Goal: Task Accomplishment & Management: Manage account settings

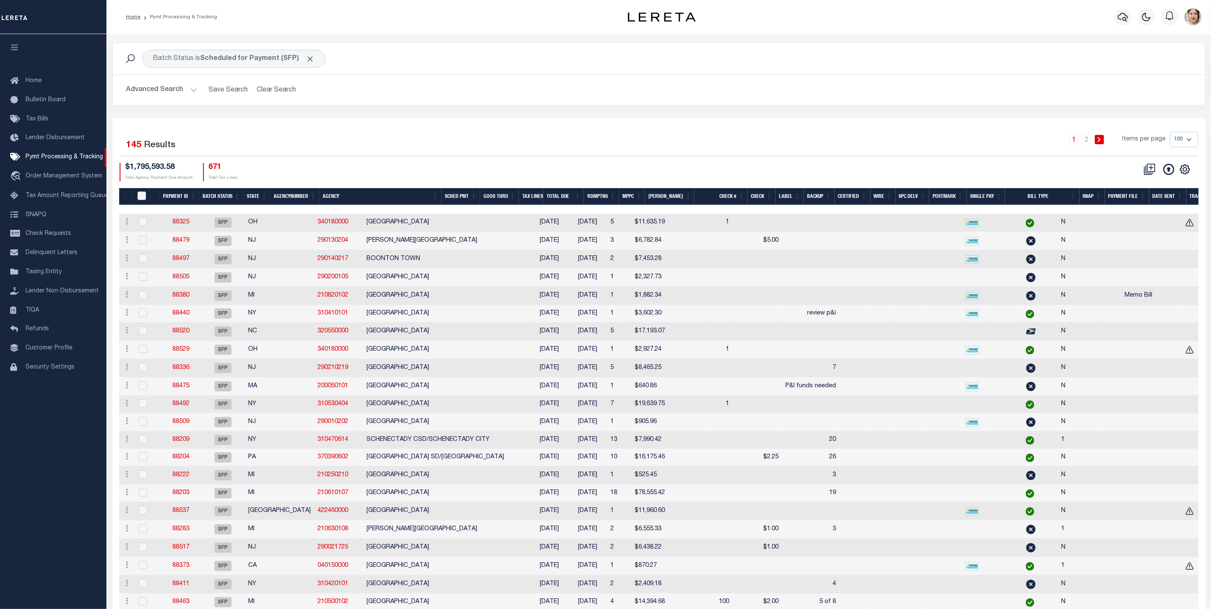
click at [507, 199] on th "Good Thru" at bounding box center [499, 196] width 39 height 17
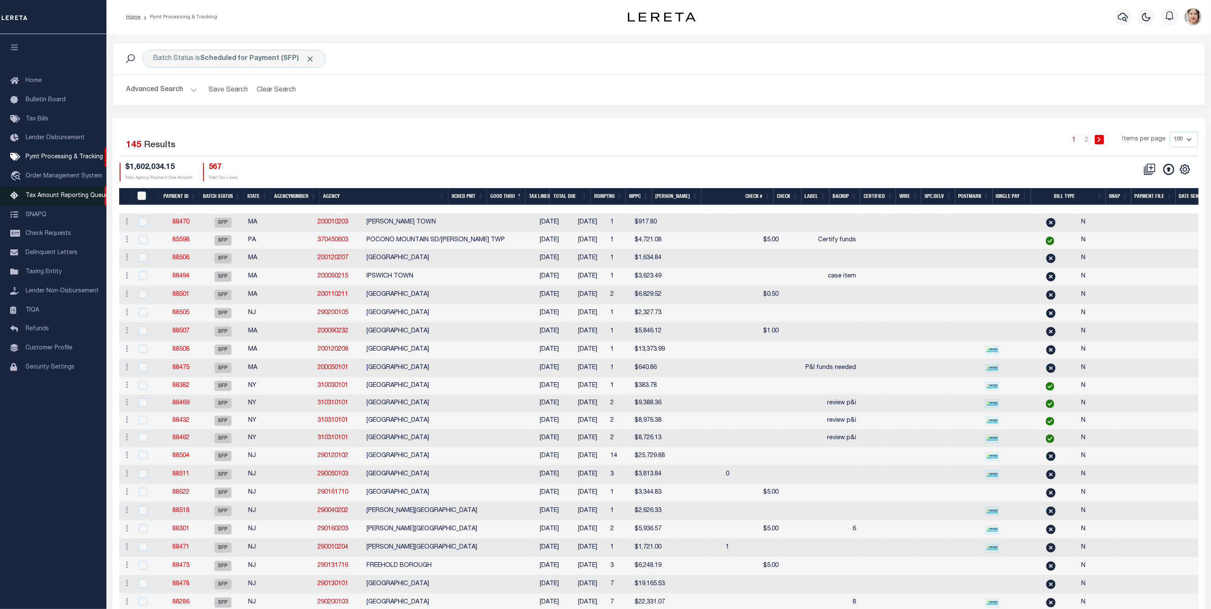
click at [51, 194] on span "Tax Amount Reporting Queue" at bounding box center [67, 196] width 83 height 6
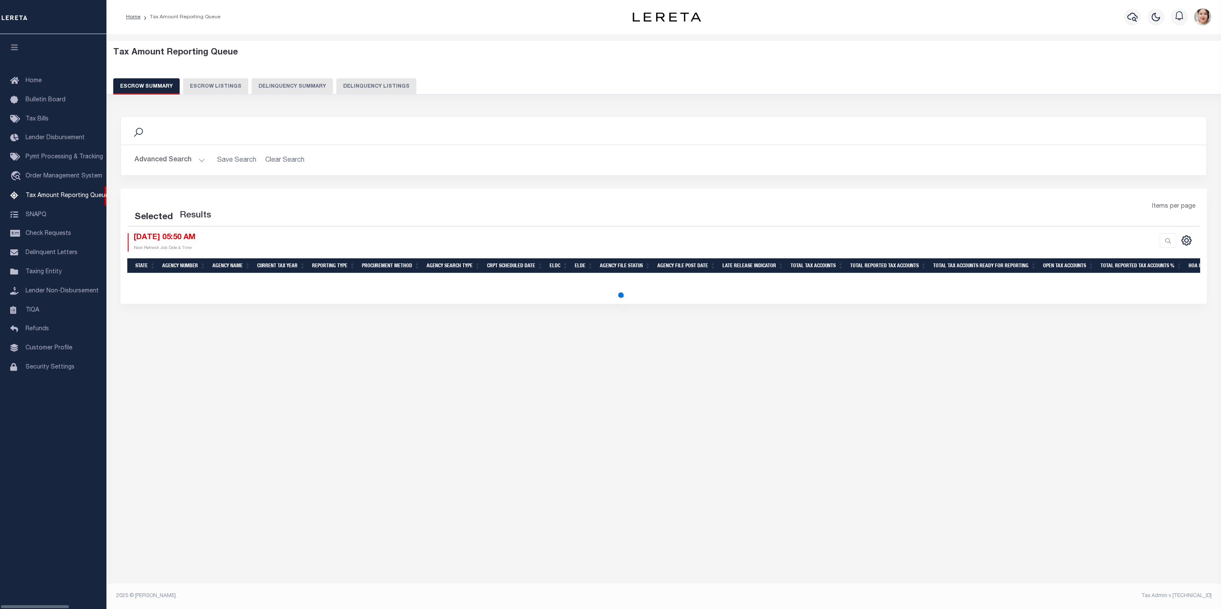
select select
select select "6"
select select "100"
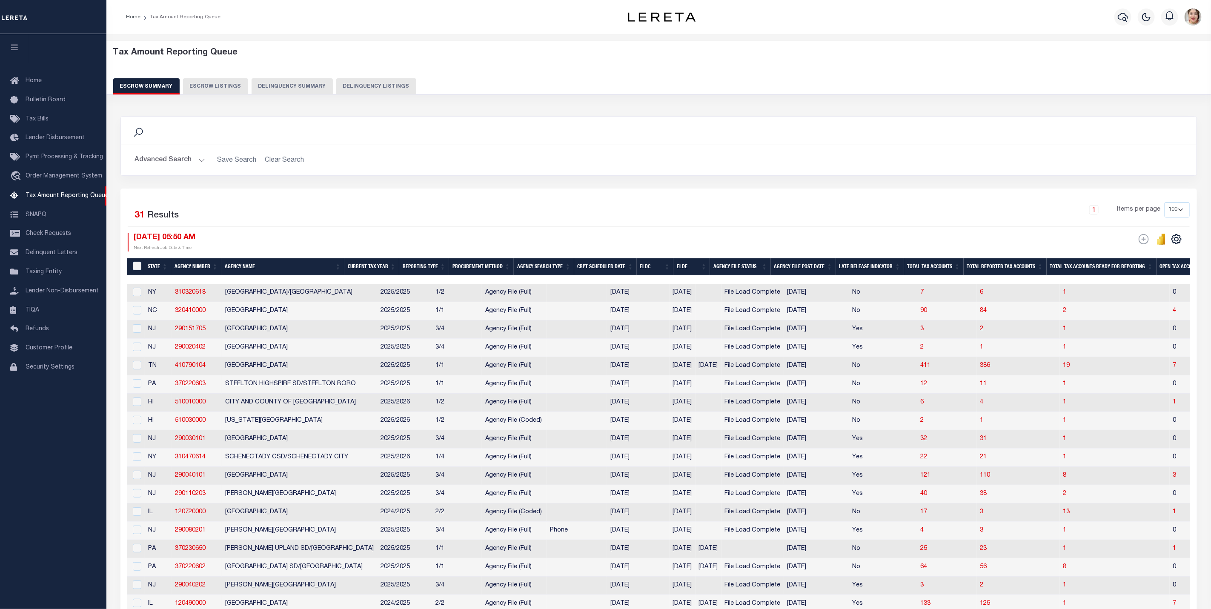
click at [163, 161] on button "Advanced Search" at bounding box center [170, 160] width 71 height 17
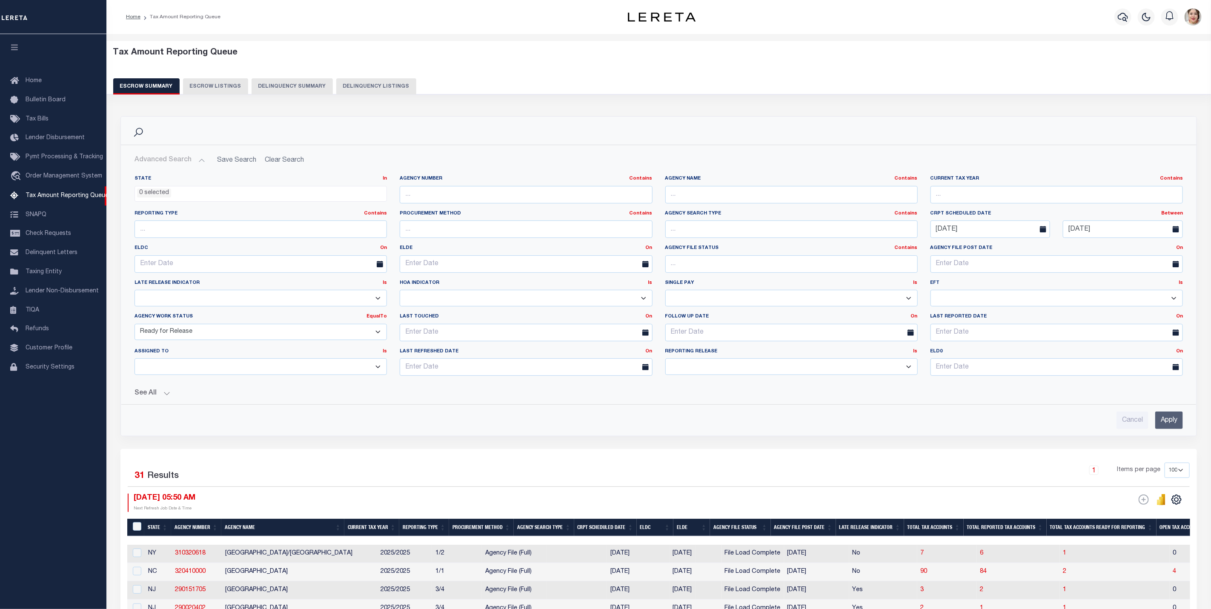
click at [184, 333] on select "New In Progress Pending Agency Follow-up Pending QC Ready for Release Prep for …" at bounding box center [261, 332] width 252 height 17
select select "7"
click at [135, 326] on select "New In Progress Pending Agency Follow-up Pending QC Ready for Release Prep for …" at bounding box center [261, 332] width 252 height 17
click at [1175, 427] on input "Apply" at bounding box center [1169, 420] width 28 height 17
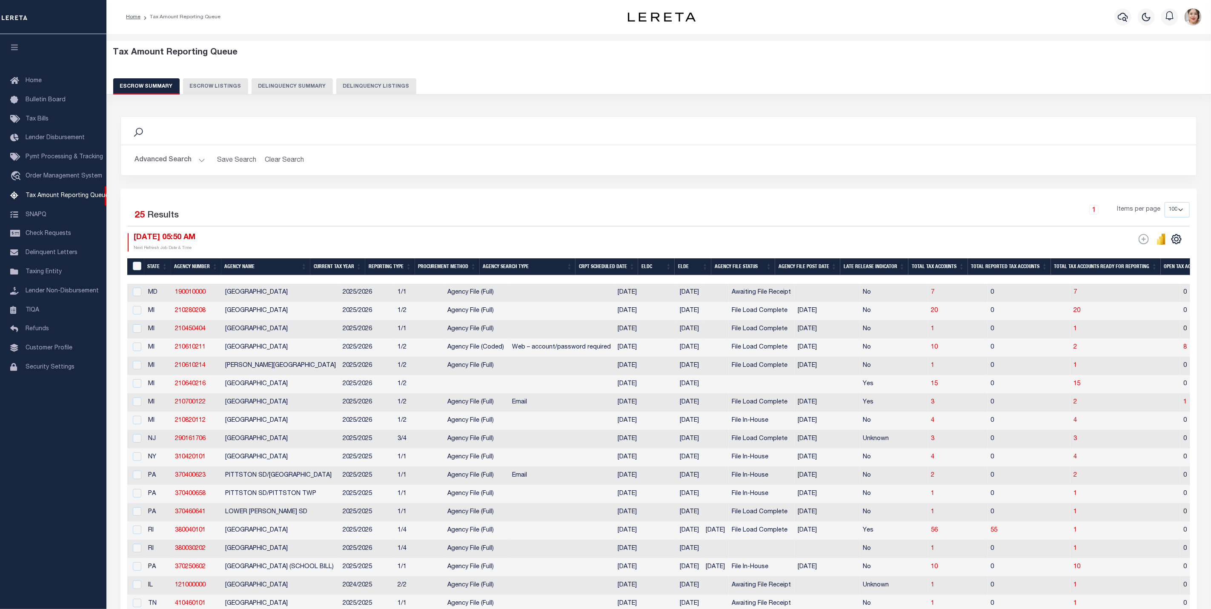
click at [153, 162] on button "Advanced Search" at bounding box center [170, 160] width 71 height 17
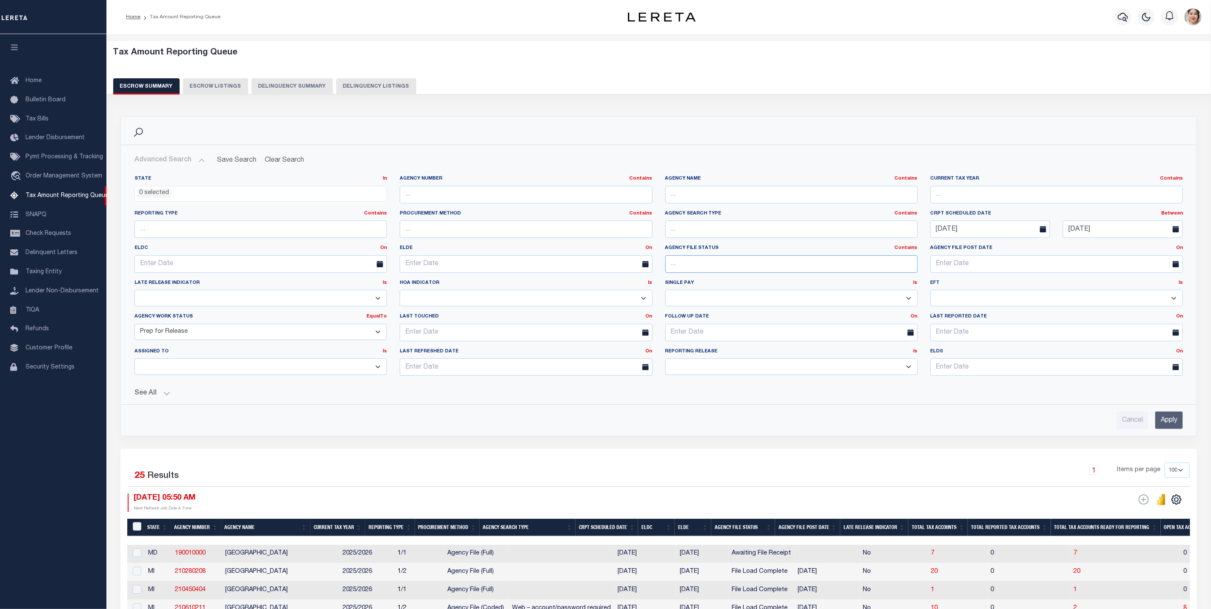
click at [709, 267] on input "text" at bounding box center [791, 263] width 252 height 17
type input "file load complete"
click at [1161, 427] on input "Apply" at bounding box center [1169, 420] width 28 height 17
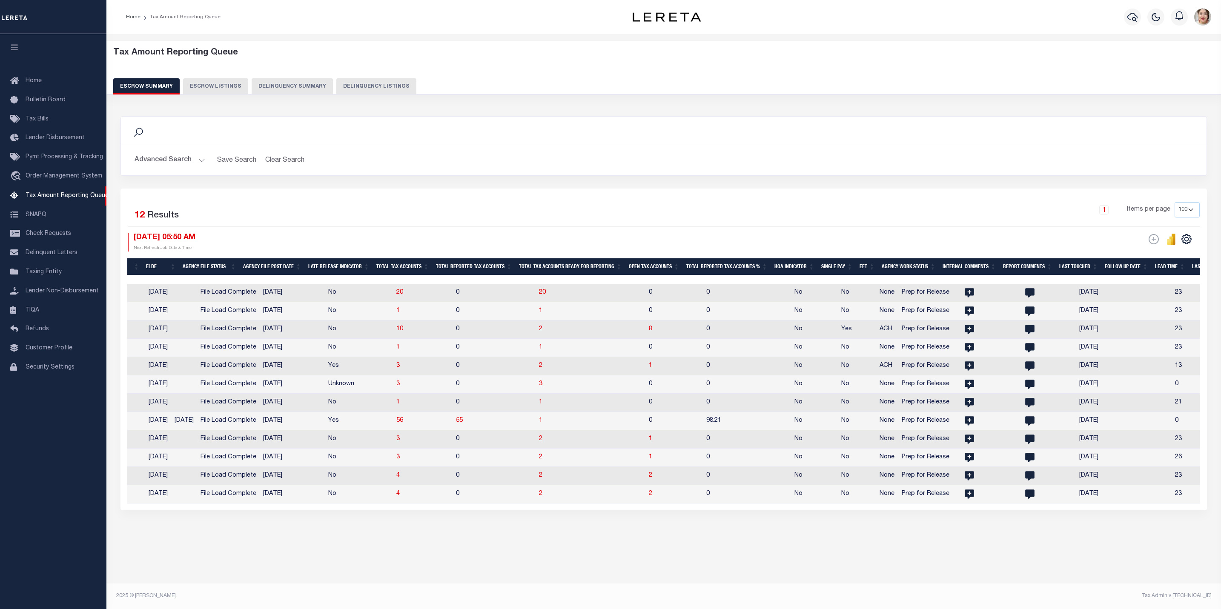
click at [563, 270] on th "Total Tax Accounts Ready for Reporting" at bounding box center [570, 266] width 110 height 17
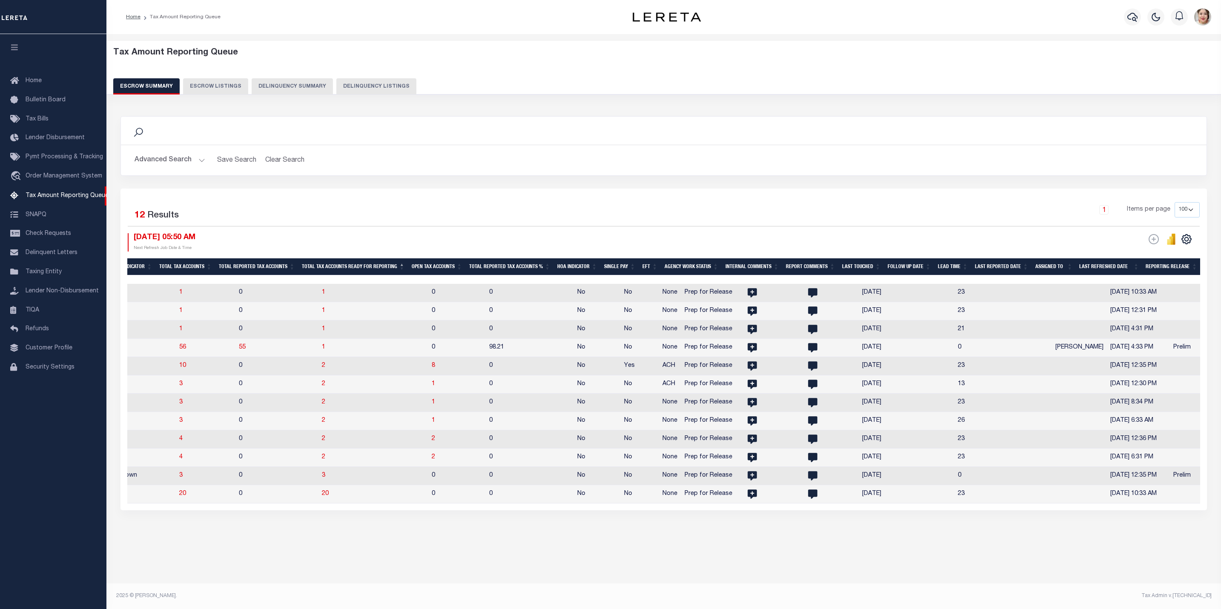
scroll to position [0, 17]
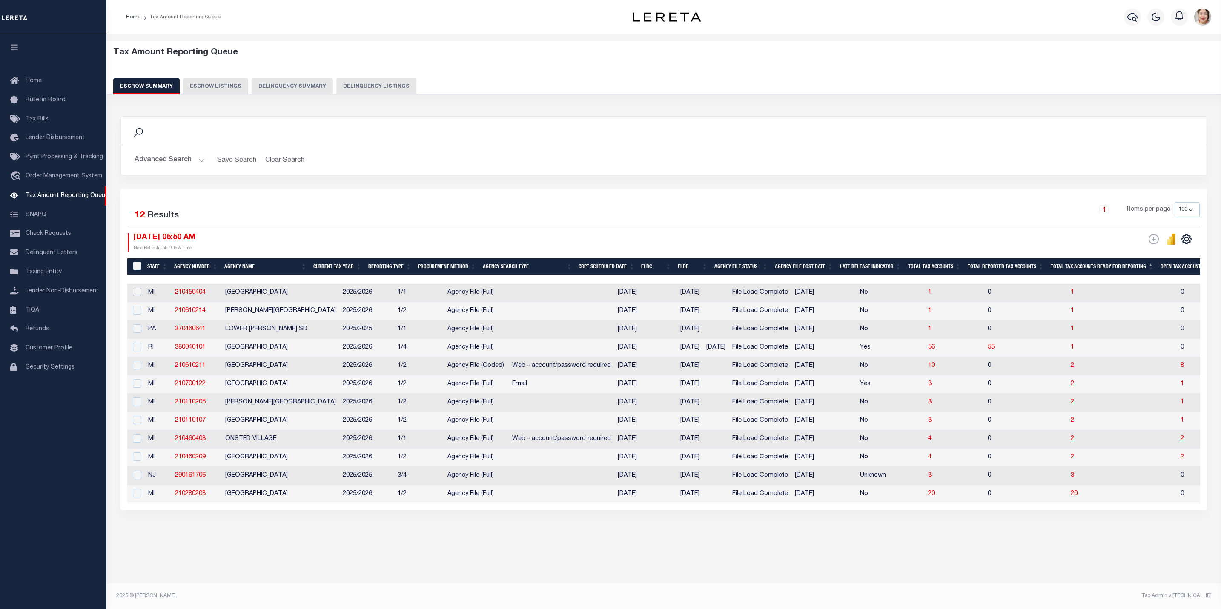
click at [140, 295] on input "checkbox" at bounding box center [137, 292] width 9 height 9
checkbox input "true"
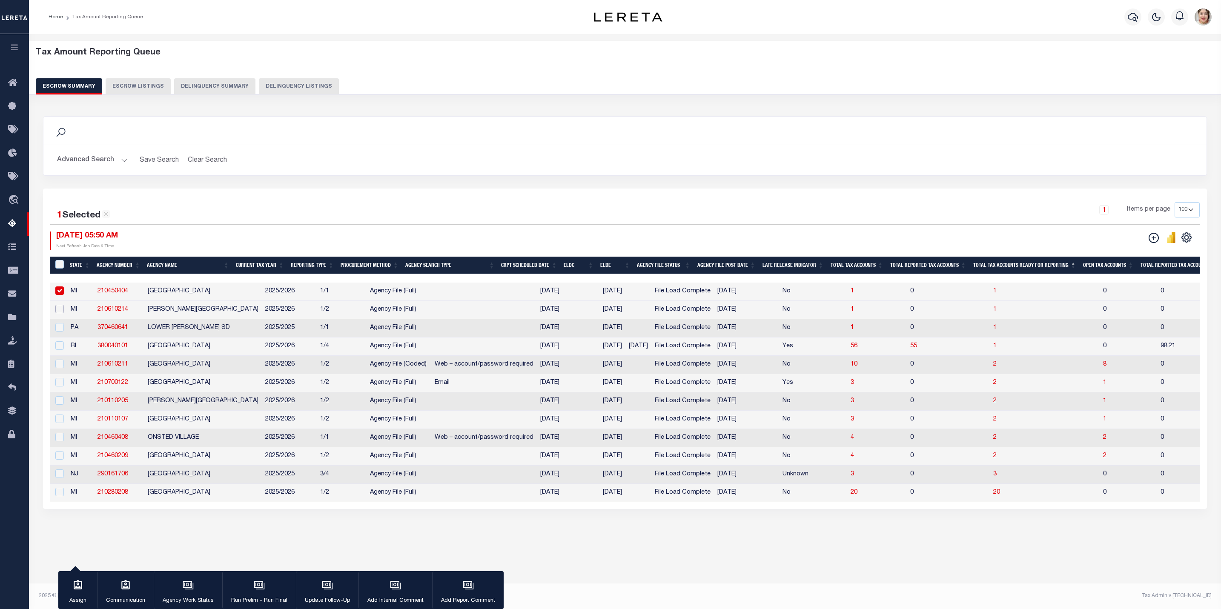
click at [59, 312] on input "checkbox" at bounding box center [59, 309] width 9 height 9
checkbox input "true"
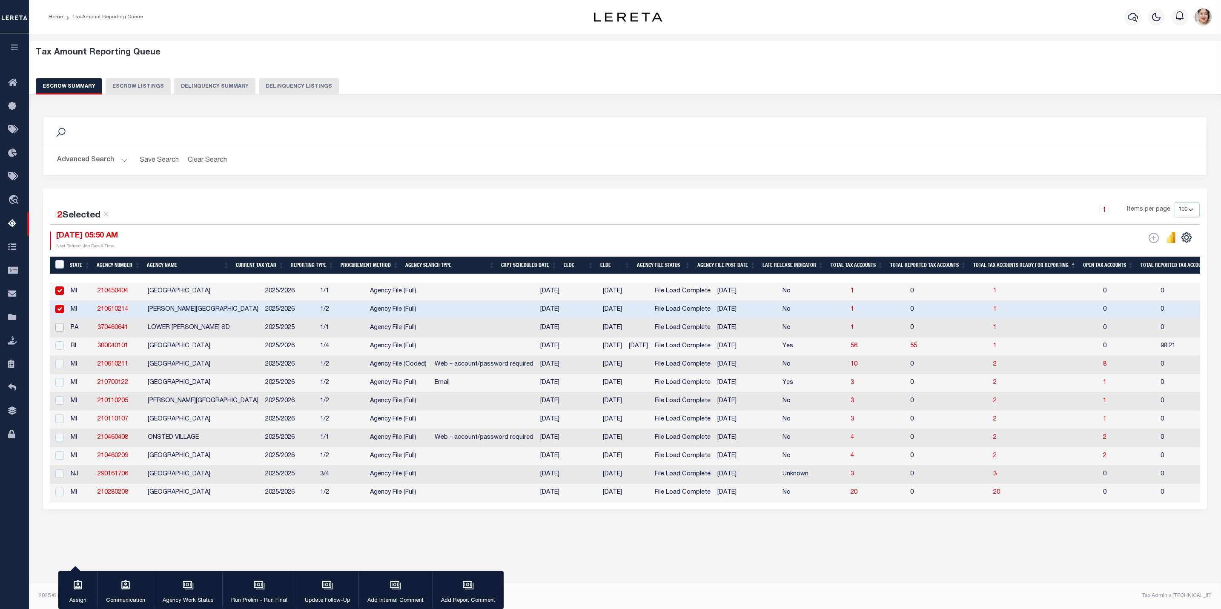
click at [61, 330] on input "checkbox" at bounding box center [59, 327] width 9 height 9
checkbox input "true"
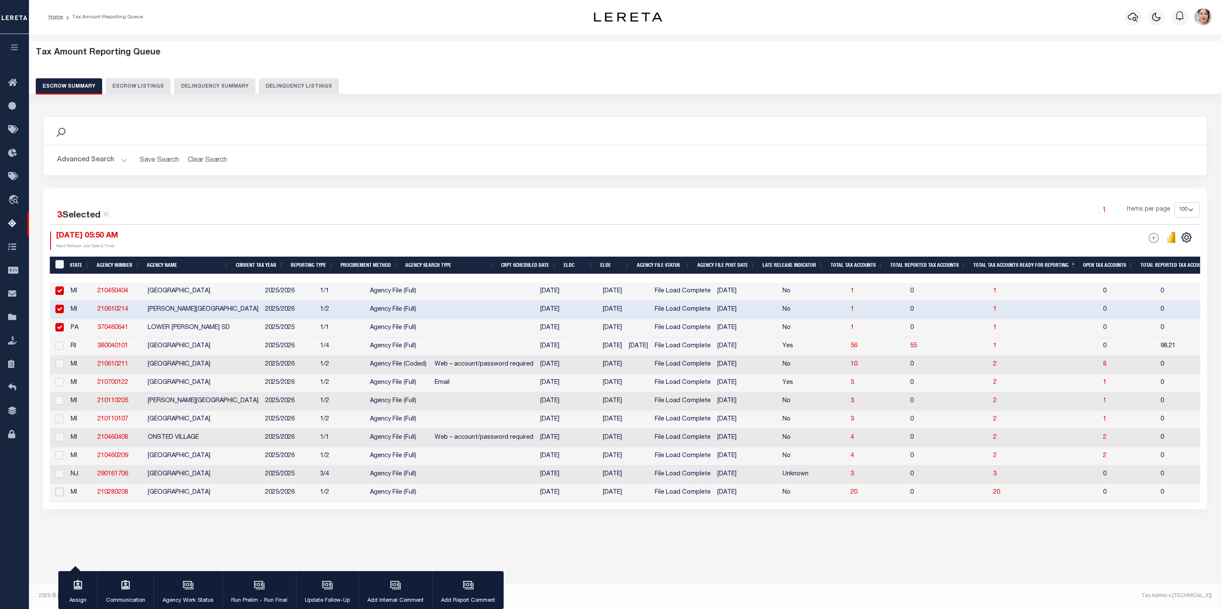
click at [59, 495] on input "checkbox" at bounding box center [59, 492] width 9 height 9
checkbox input "true"
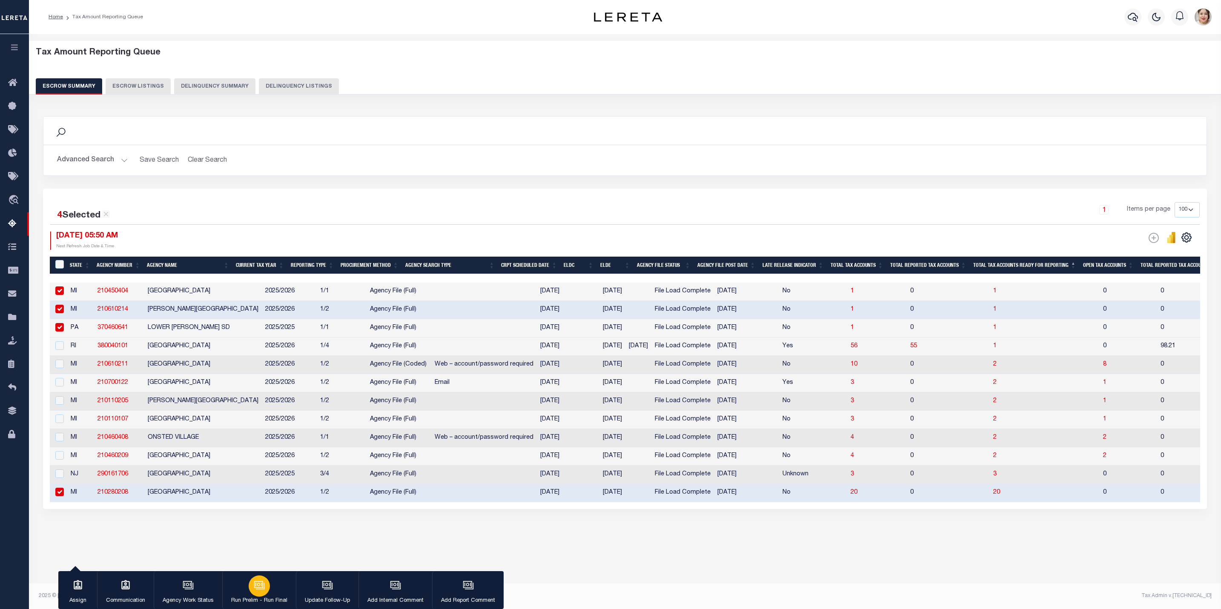
click at [248, 591] on button "Run Prelim - Run Final" at bounding box center [259, 590] width 74 height 38
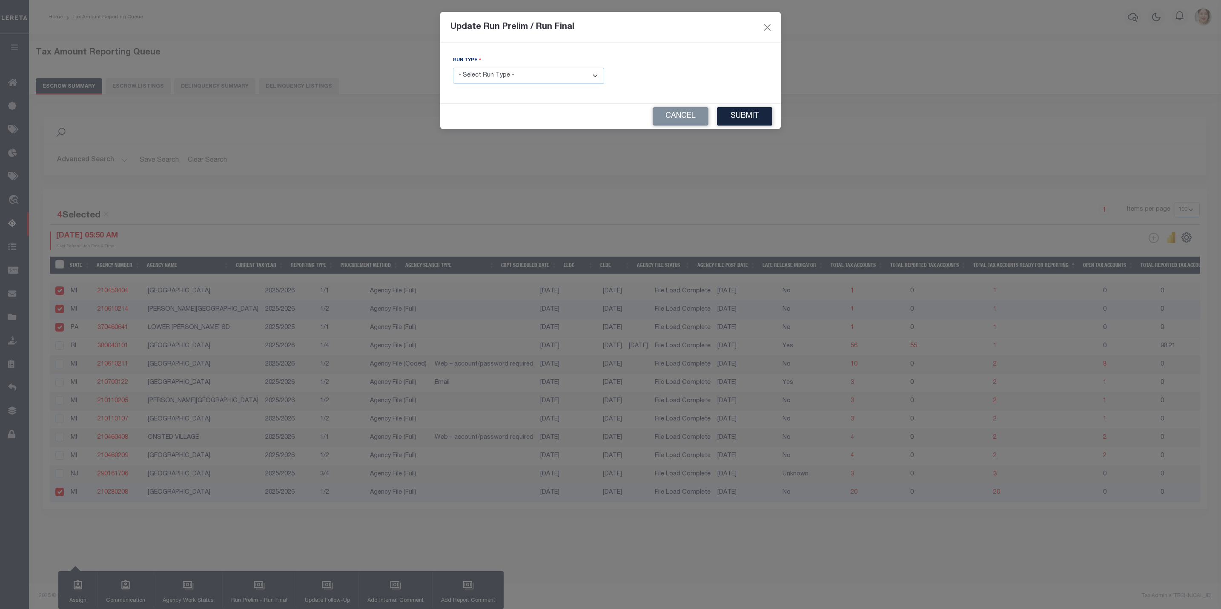
click at [552, 82] on select "- Select Run Type - Prelim Run Final Run" at bounding box center [528, 76] width 151 height 17
select select "P"
click at [453, 68] on select "- Select Run Type - Prelim Run Final Run" at bounding box center [528, 76] width 151 height 17
click at [741, 116] on button "Submit" at bounding box center [744, 116] width 55 height 18
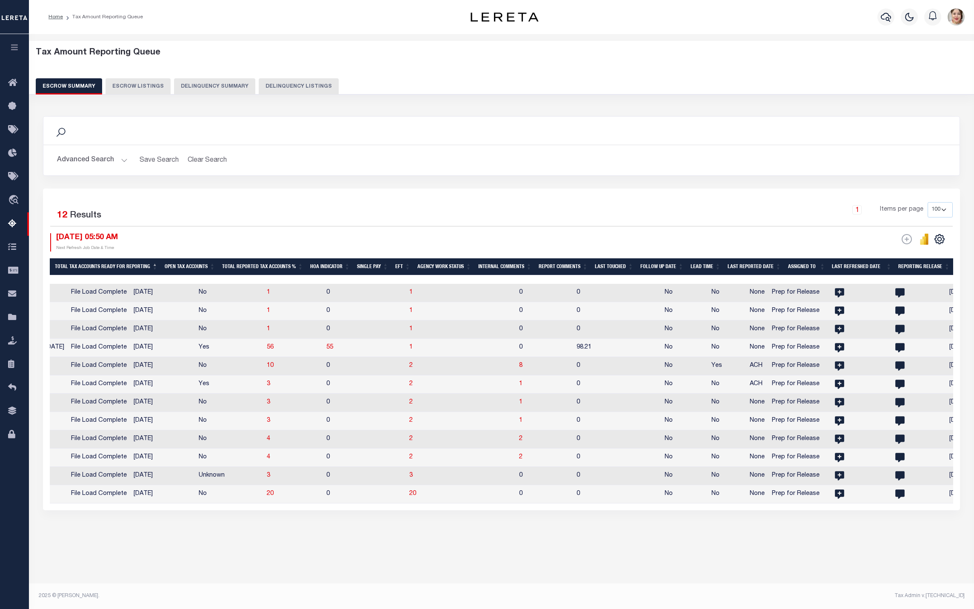
scroll to position [0, 918]
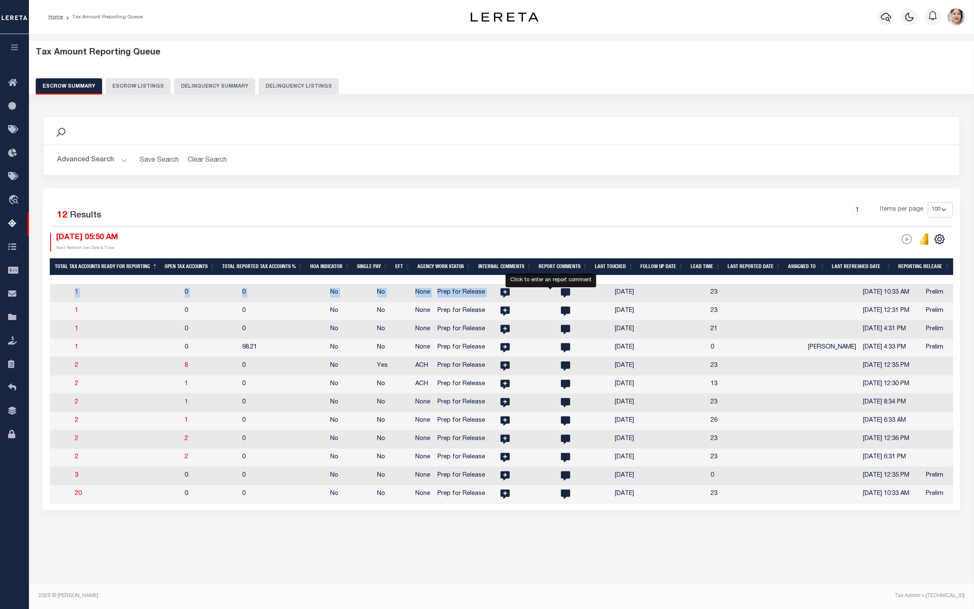
drag, startPoint x: 902, startPoint y: 280, endPoint x: 536, endPoint y: 299, distance: 365.7
click at [536, 299] on div "State Agency Number Agency Name Current Tax Year Reporting Type Procurement Met…" at bounding box center [502, 381] width 904 height 246
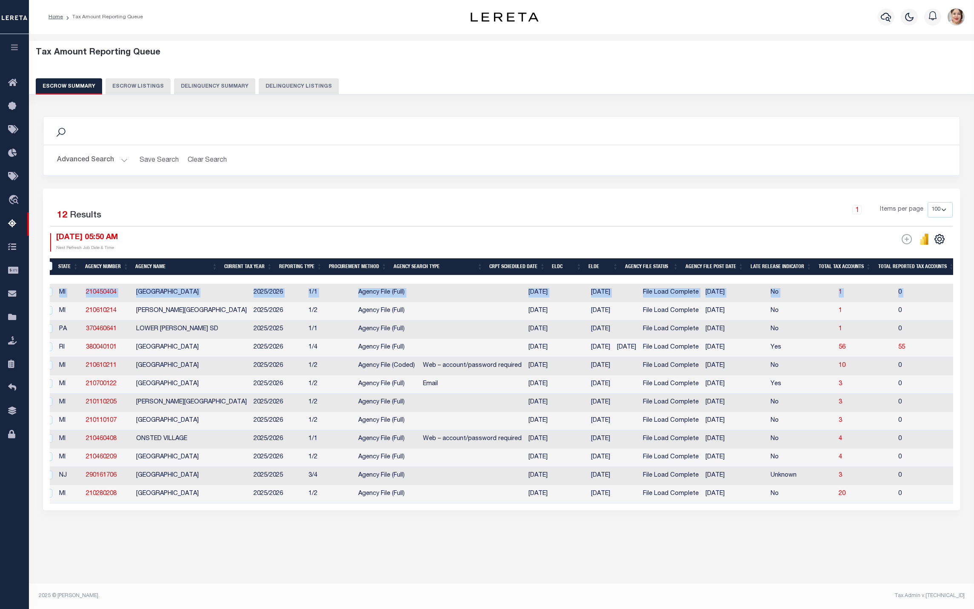
scroll to position [0, 0]
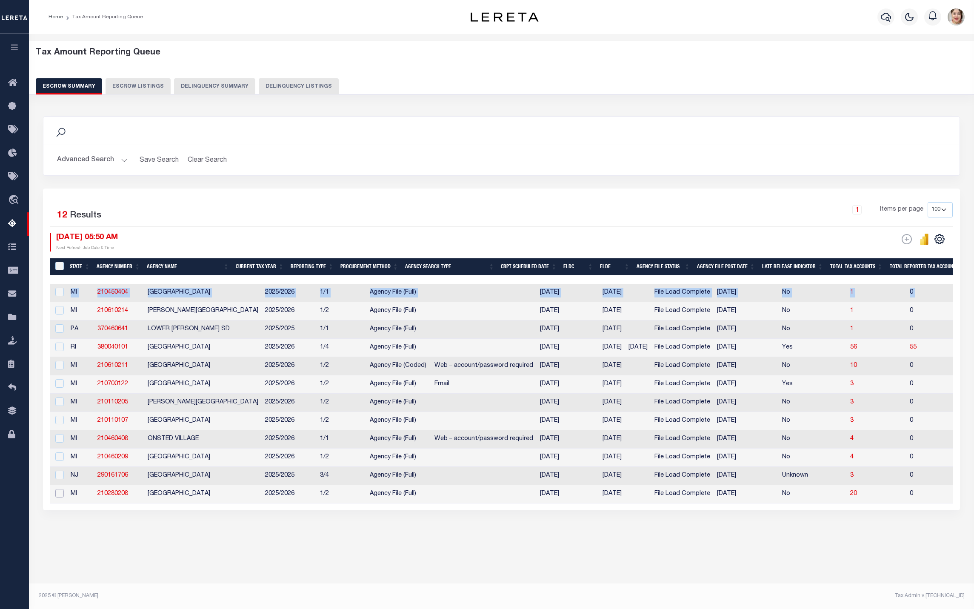
click at [58, 498] on input "checkbox" at bounding box center [59, 493] width 9 height 9
checkbox input "true"
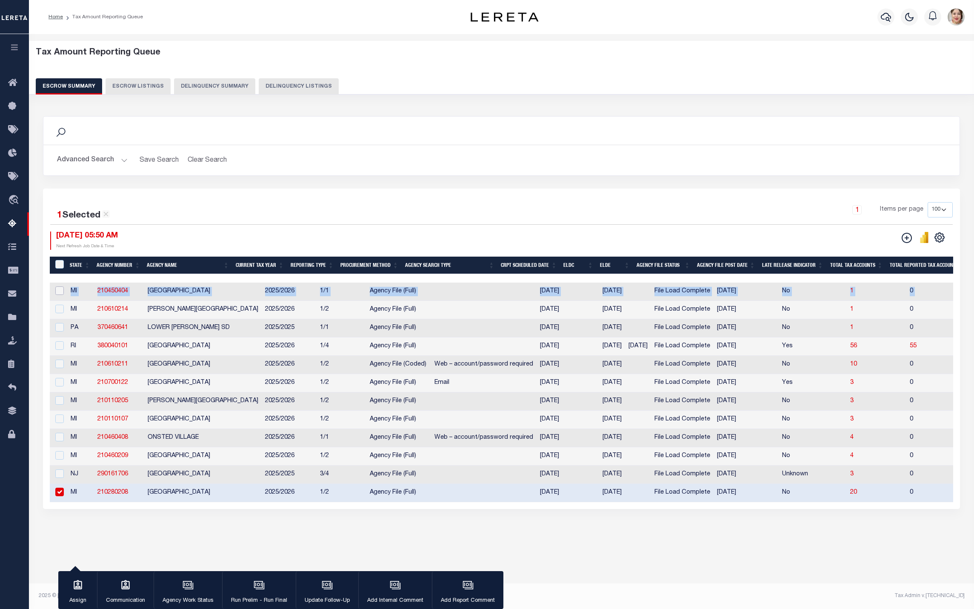
click at [56, 295] on input "checkbox" at bounding box center [59, 290] width 9 height 9
checkbox input "true"
click at [57, 309] on input "checkbox" at bounding box center [59, 309] width 9 height 9
checkbox input "true"
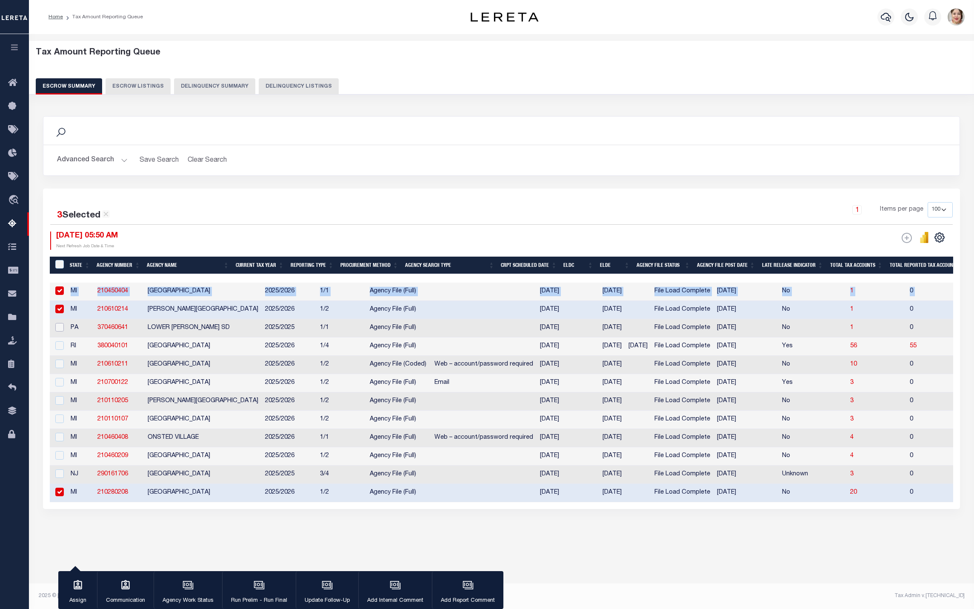
click at [59, 329] on input "checkbox" at bounding box center [59, 327] width 9 height 9
checkbox input "true"
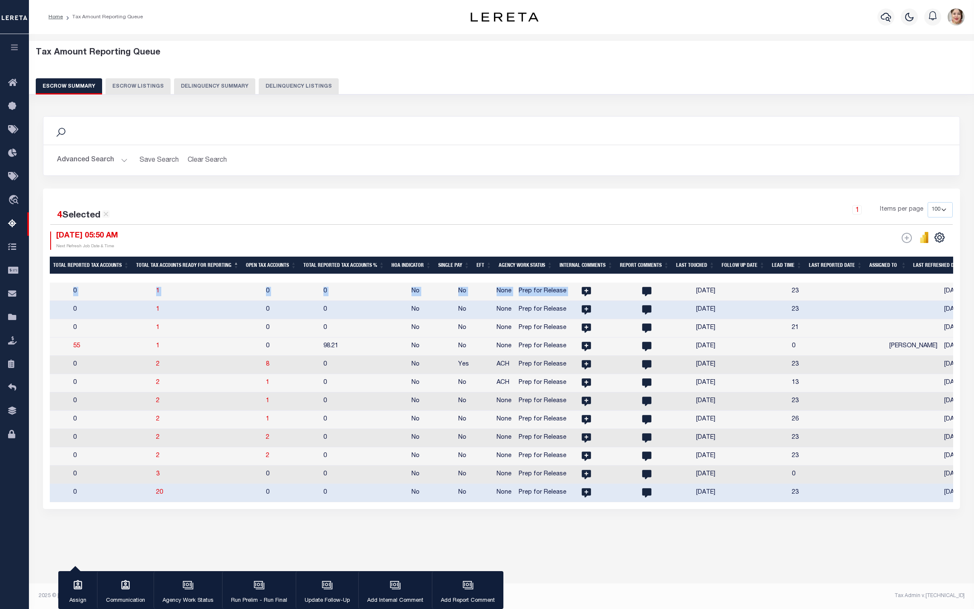
scroll to position [0, 882]
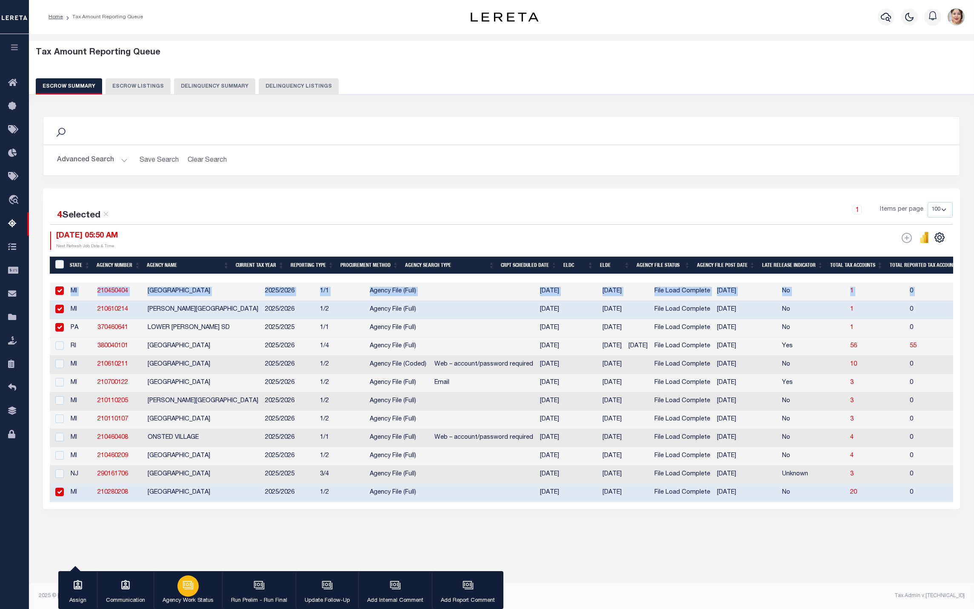
click at [192, 597] on p "Agency Work Status" at bounding box center [188, 601] width 51 height 9
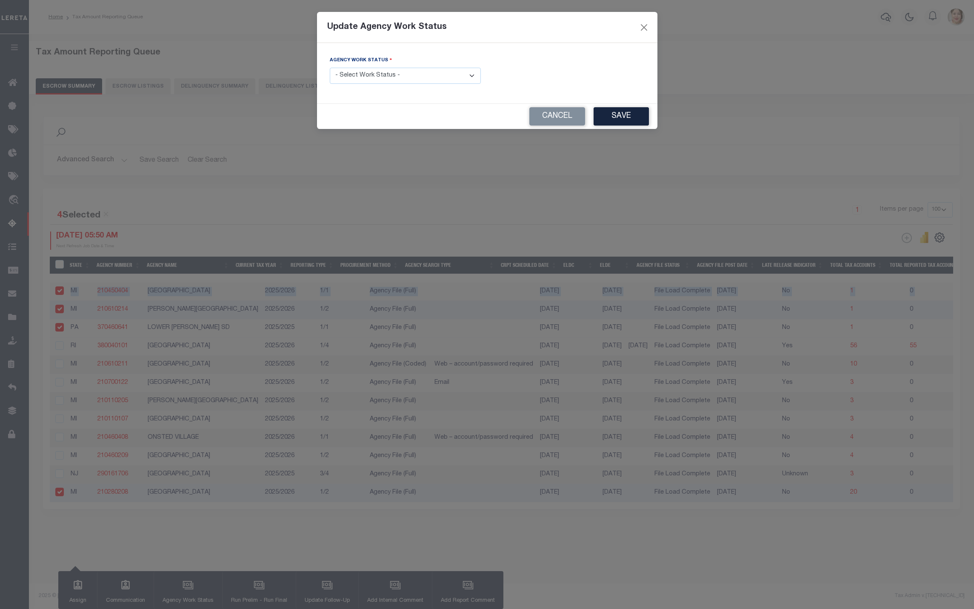
click at [386, 84] on select "- Select Work Status - New In Progress Pending Agency Follow-up Pending QC Read…" at bounding box center [405, 76] width 151 height 17
select select "6"
click at [330, 68] on select "- Select Work Status - New In Progress Pending Agency Follow-up Pending QC Read…" at bounding box center [405, 76] width 151 height 17
click at [601, 116] on button "Save" at bounding box center [621, 116] width 55 height 18
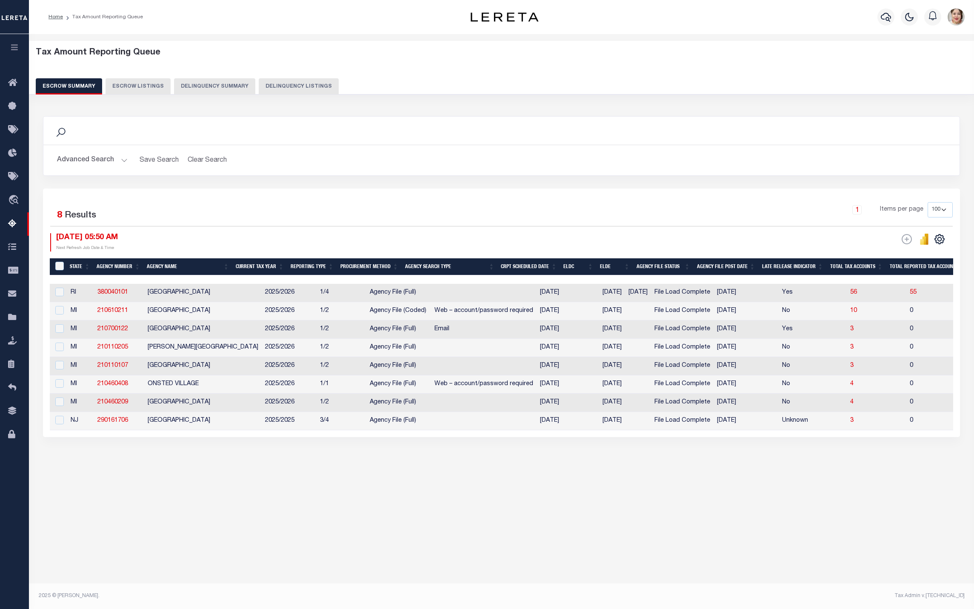
click at [83, 160] on button "Advanced Search" at bounding box center [92, 160] width 71 height 17
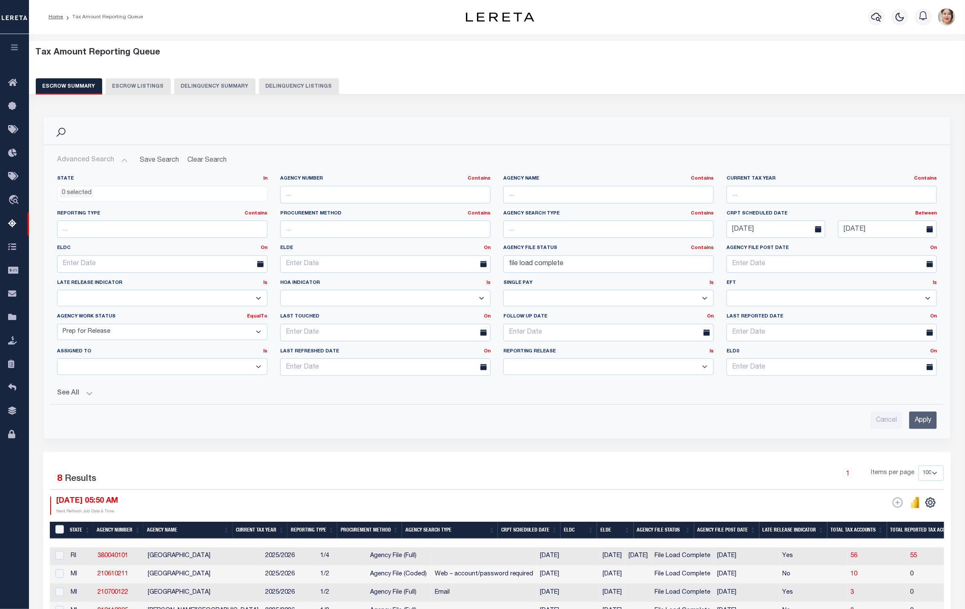
click at [156, 338] on select "New In Progress Pending Agency Follow-up Pending QC Ready for Release Prep for …" at bounding box center [162, 332] width 210 height 17
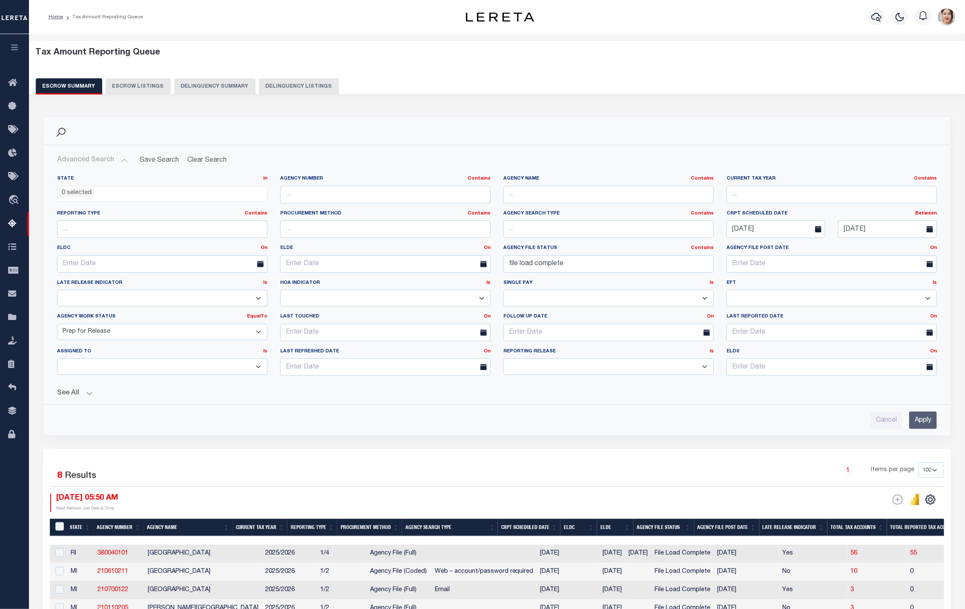
select select "6"
click at [57, 326] on select "New In Progress Pending Agency Follow-up Pending QC Ready for Release Prep for …" at bounding box center [162, 332] width 210 height 17
click at [918, 422] on input "Apply" at bounding box center [923, 420] width 28 height 17
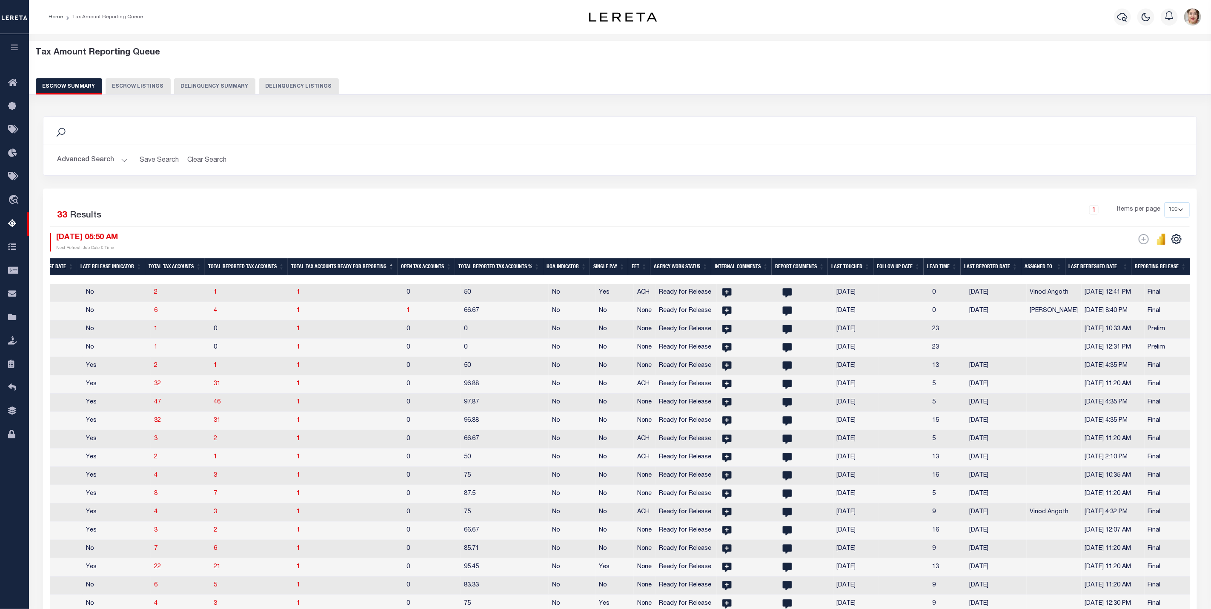
click at [1167, 263] on th "Reporting Release" at bounding box center [1160, 266] width 58 height 17
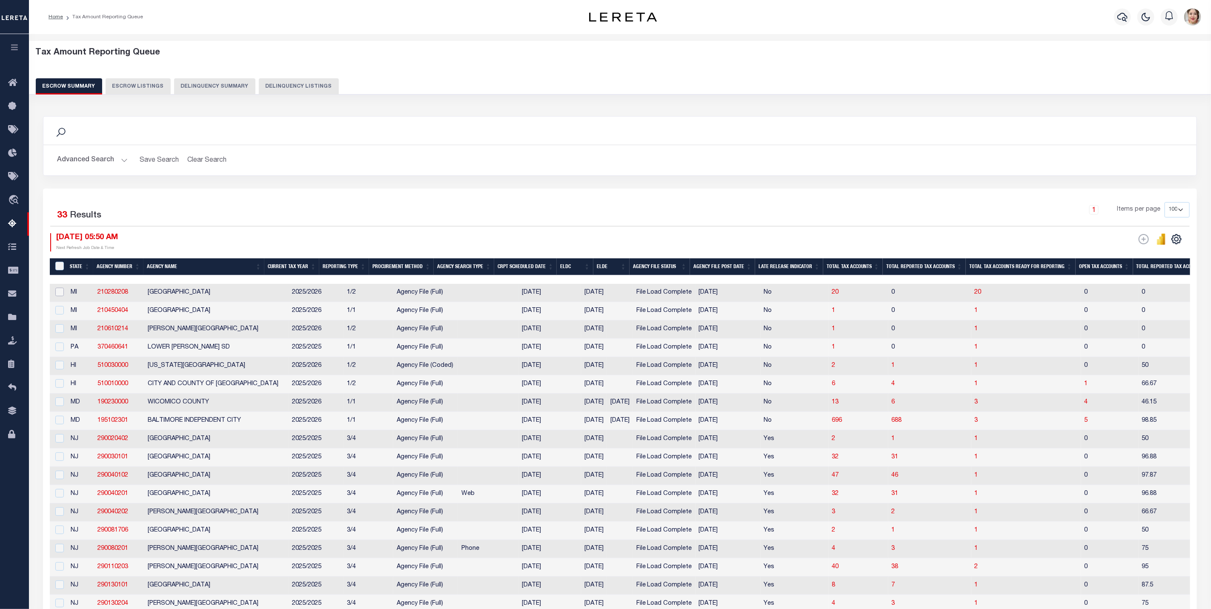
click at [60, 296] on input "checkbox" at bounding box center [59, 292] width 9 height 9
checkbox input "true"
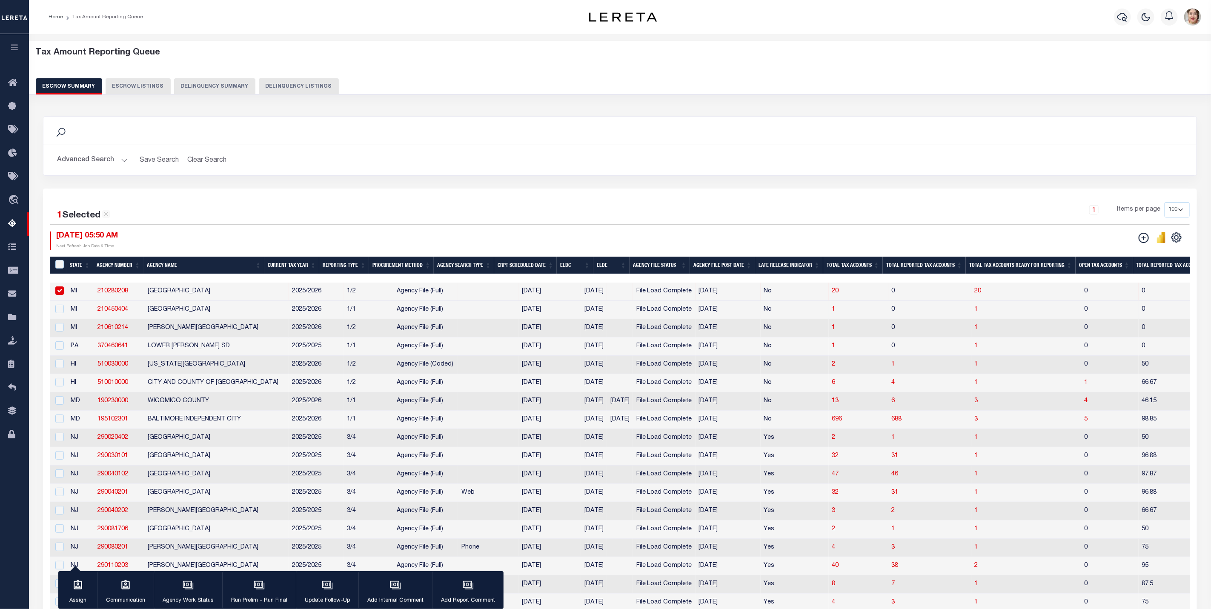
click at [60, 319] on td at bounding box center [58, 310] width 17 height 18
checkbox input "true"
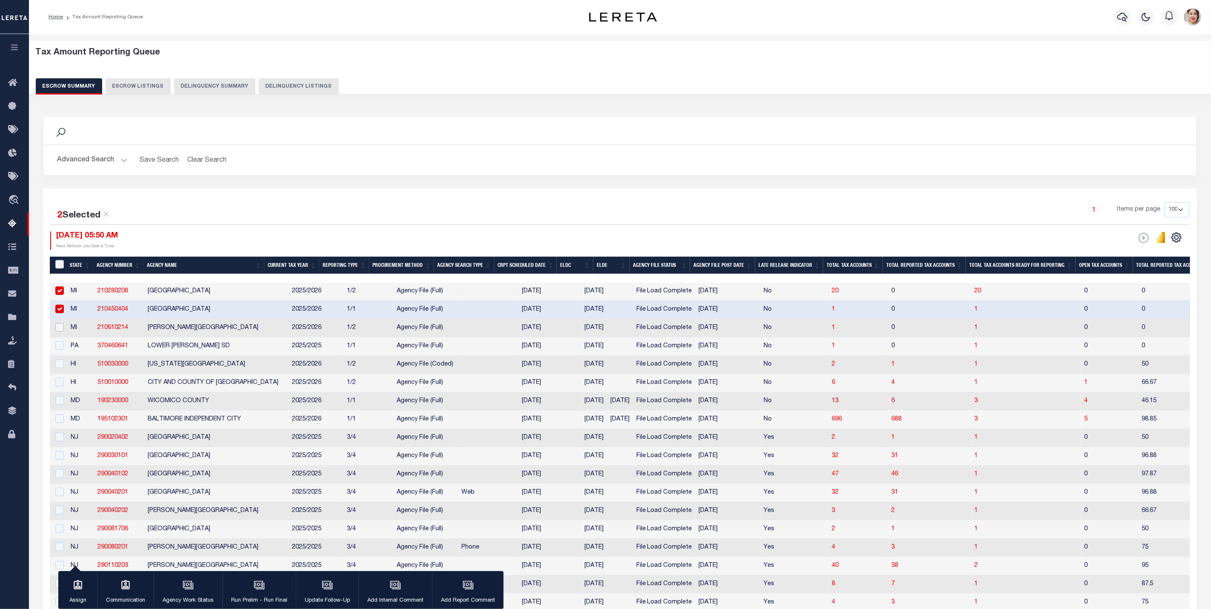
click at [61, 331] on input "checkbox" at bounding box center [59, 327] width 9 height 9
checkbox input "true"
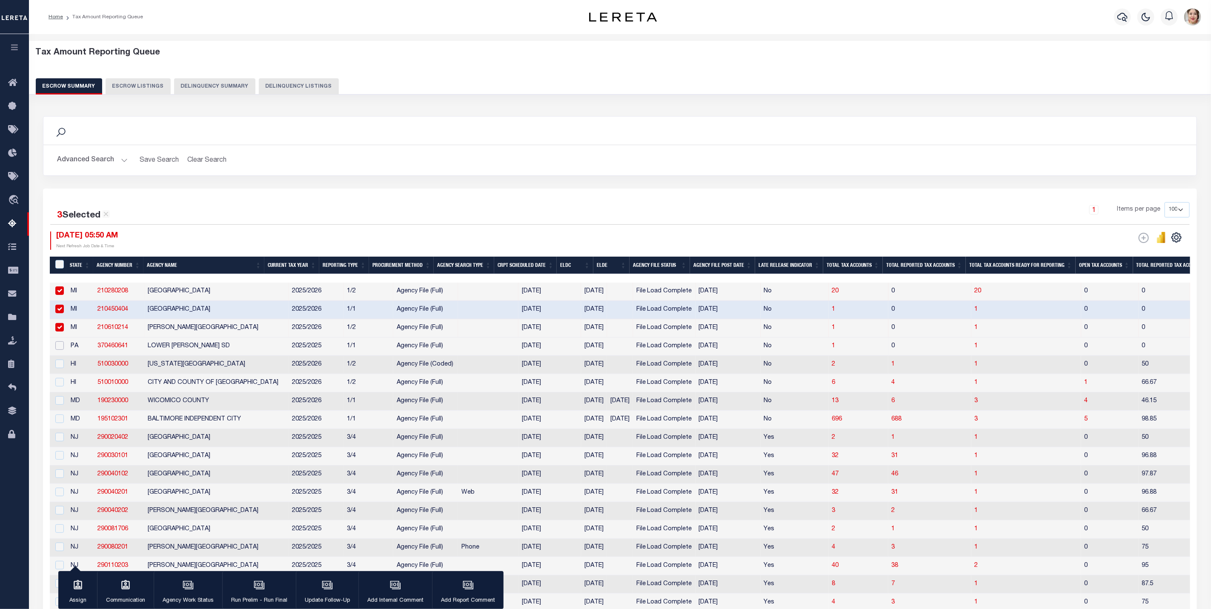
click at [62, 345] on input "checkbox" at bounding box center [59, 345] width 9 height 9
checkbox input "true"
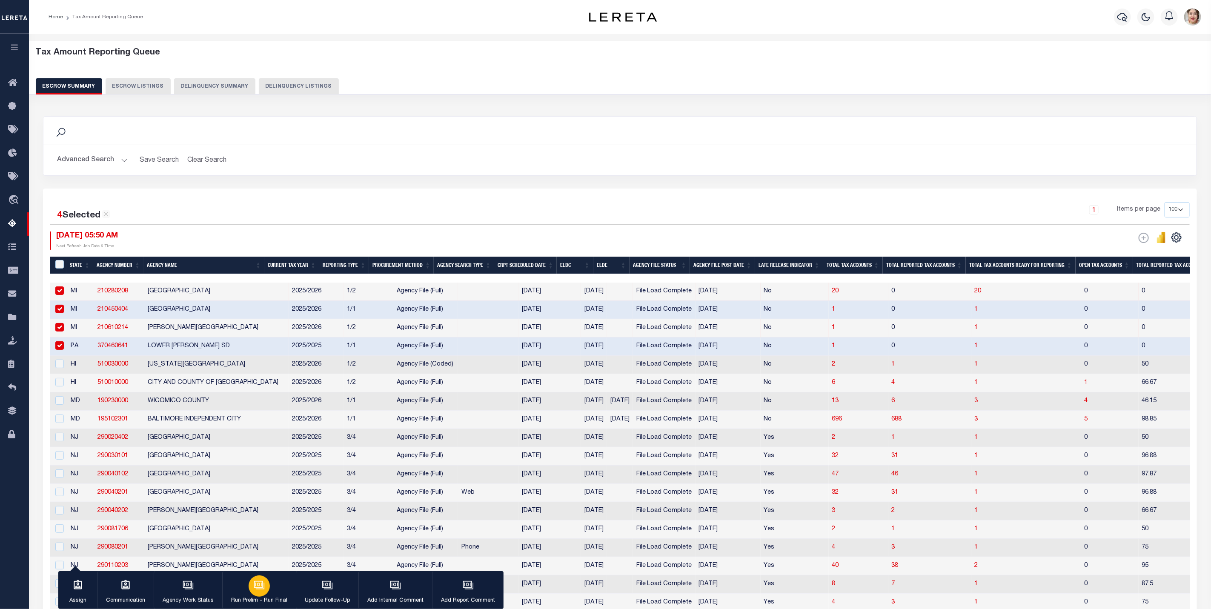
click at [274, 594] on button "Run Prelim - Run Final" at bounding box center [259, 590] width 74 height 38
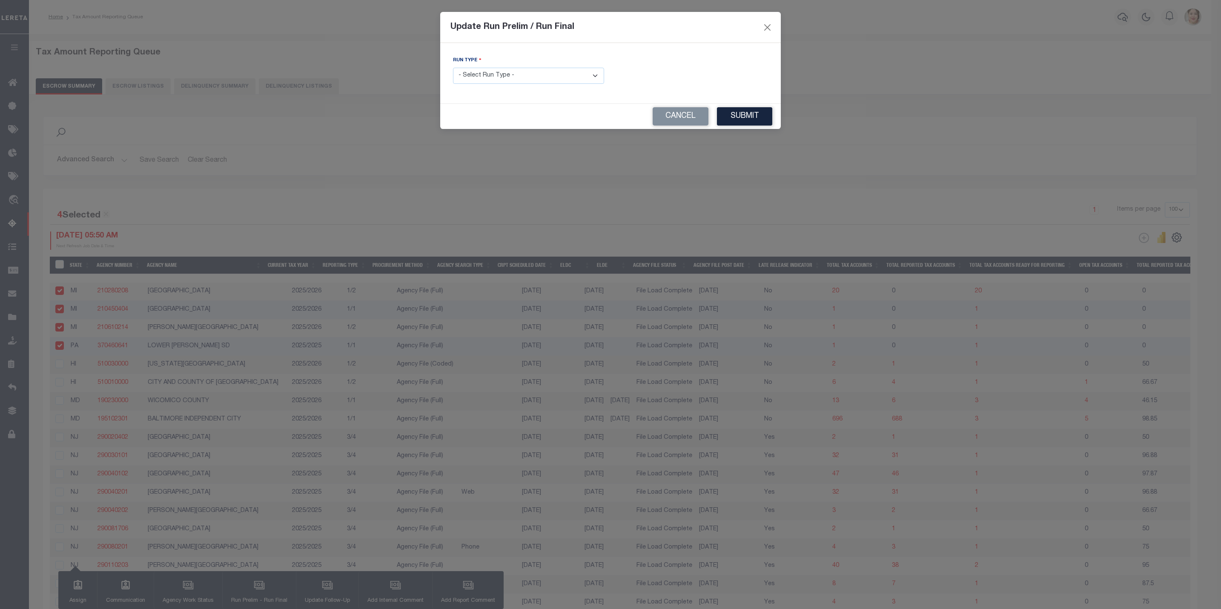
click at [544, 74] on select "- Select Run Type - Prelim Run Final Run" at bounding box center [528, 76] width 151 height 17
select select "F"
click at [453, 68] on select "- Select Run Type - Prelim Run Final Run" at bounding box center [528, 76] width 151 height 17
click at [650, 76] on input "text" at bounding box center [692, 76] width 151 height 17
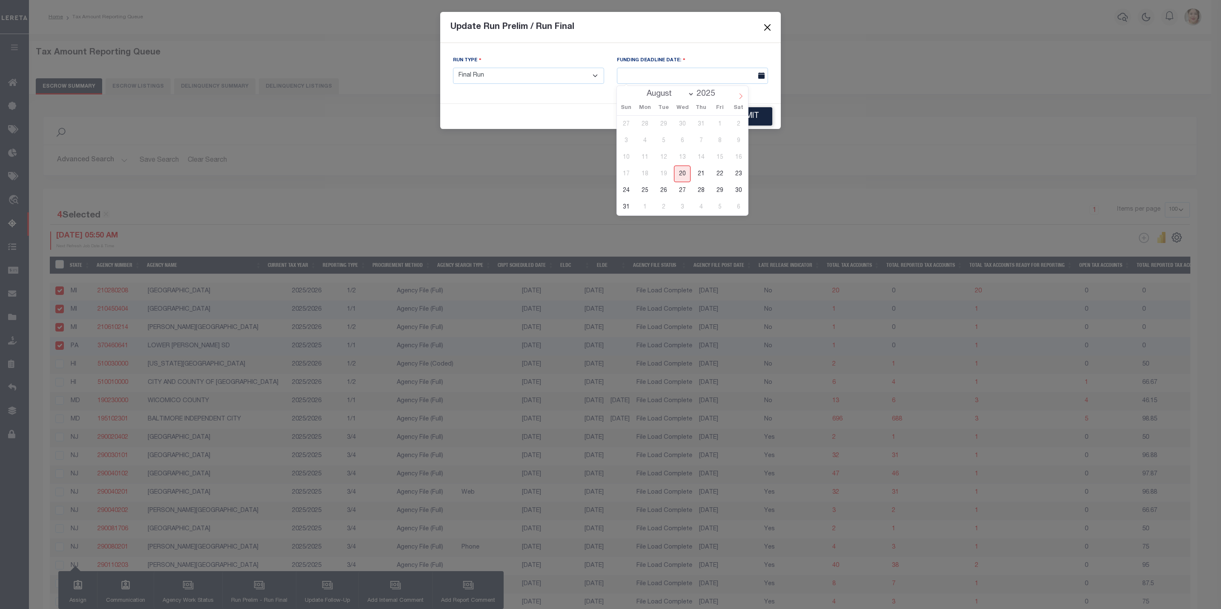
click at [739, 96] on icon at bounding box center [741, 96] width 6 height 6
select select "8"
click at [695, 126] on span "4" at bounding box center [701, 124] width 17 height 17
type input "[DATE]"
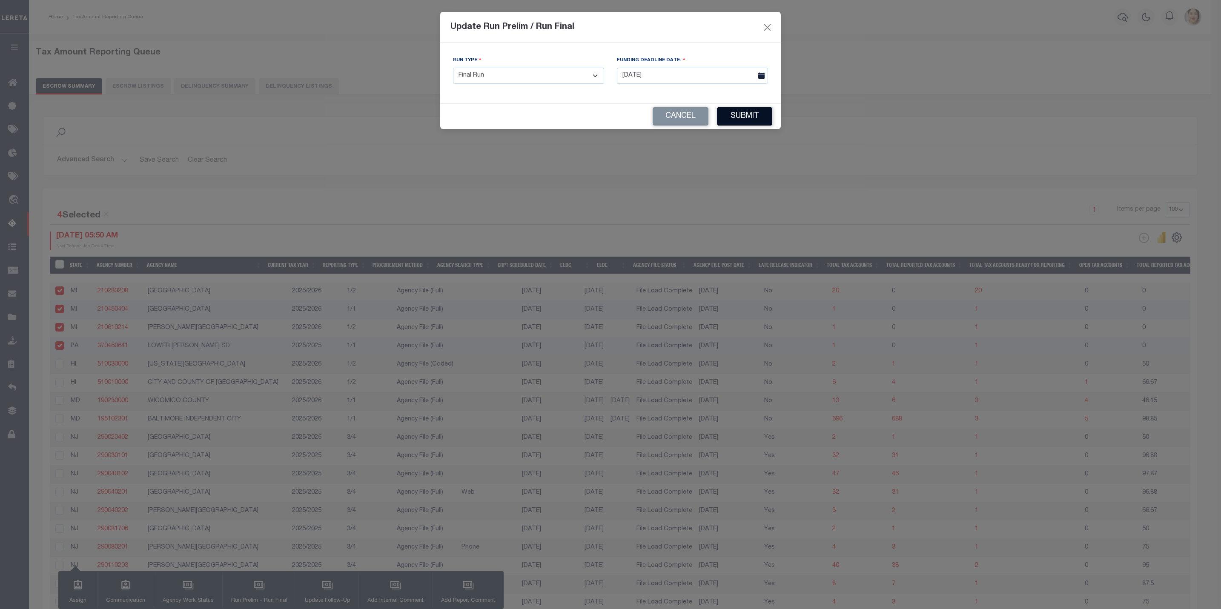
click at [728, 115] on button "Submit" at bounding box center [744, 116] width 55 height 18
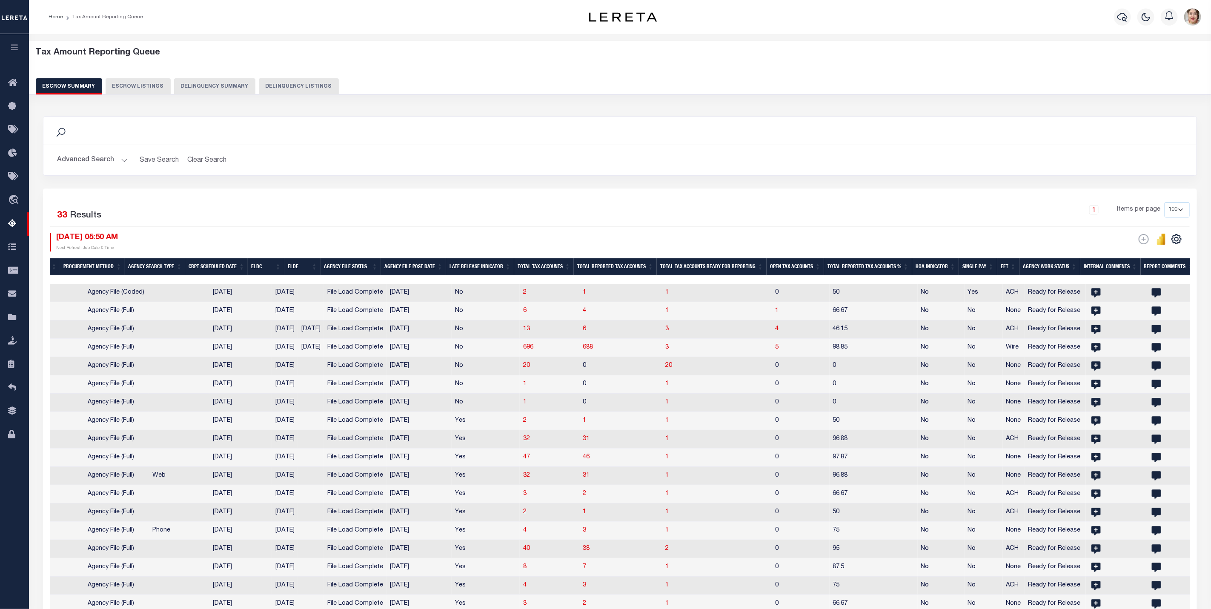
scroll to position [0, 109]
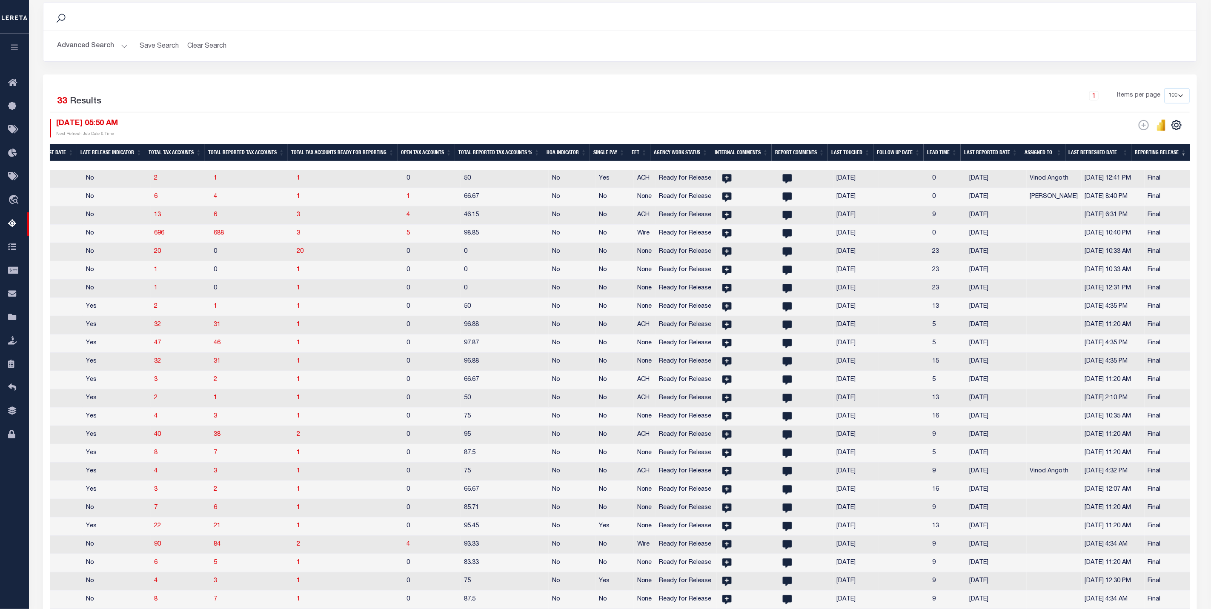
click at [1151, 149] on th "Reporting Release" at bounding box center [1160, 152] width 58 height 17
click at [981, 157] on th "Last Reported Date" at bounding box center [991, 152] width 60 height 17
drag, startPoint x: 984, startPoint y: 172, endPoint x: 848, endPoint y: 178, distance: 135.9
click at [848, 178] on tr "MD 195102301 BALTIMORE INDEPENDENT CITY 2025/2026 1/1 Agency File (Full) 07/01/…" at bounding box center [287, 179] width 1831 height 18
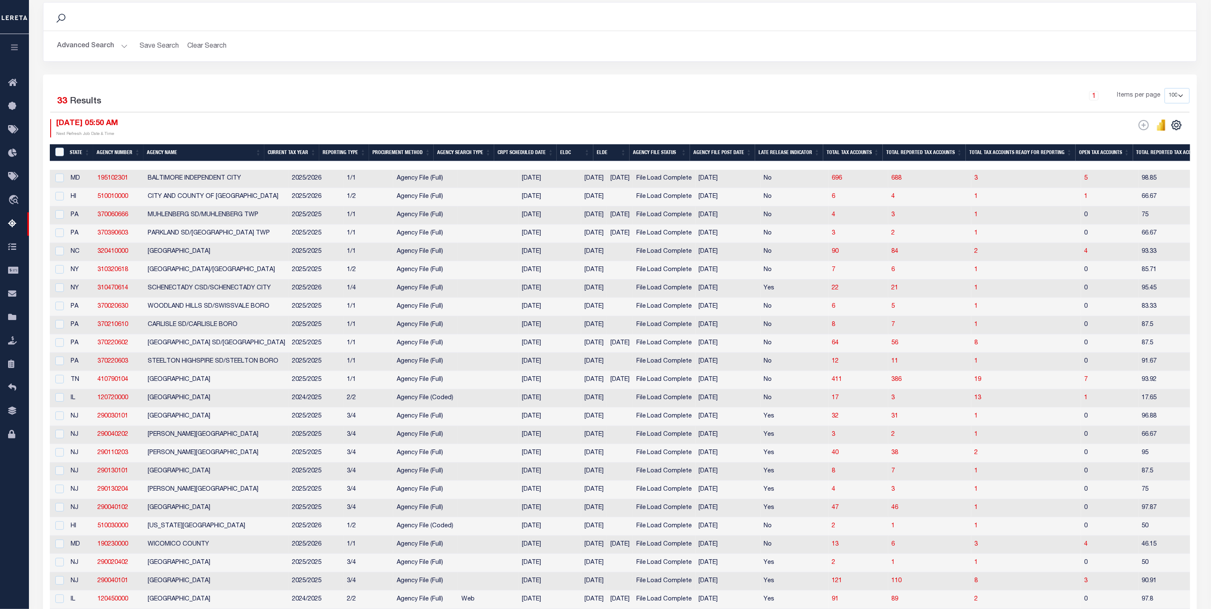
click at [624, 156] on th "ELDE" at bounding box center [611, 152] width 36 height 17
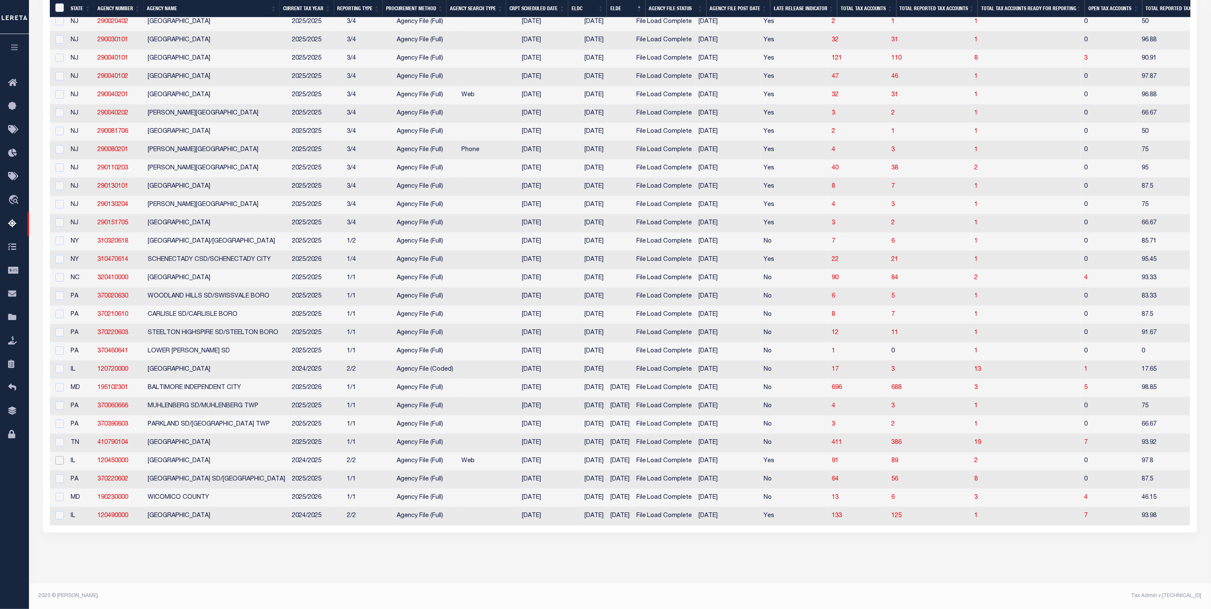
click at [56, 457] on input "checkbox" at bounding box center [59, 460] width 9 height 9
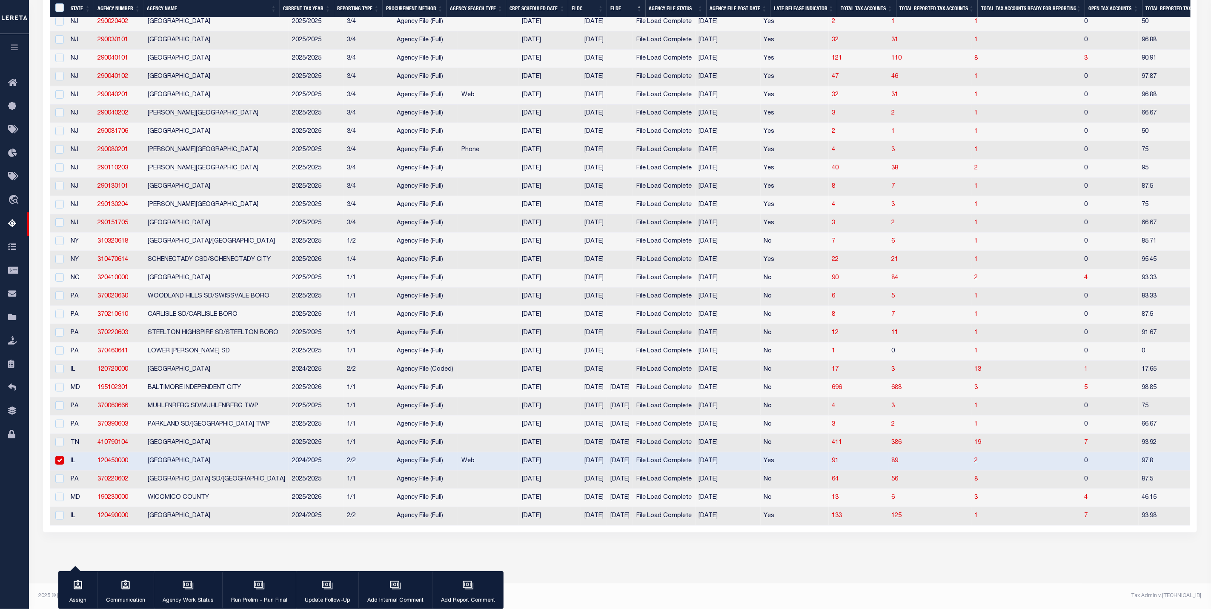
click at [57, 465] on input "checkbox" at bounding box center [59, 460] width 9 height 9
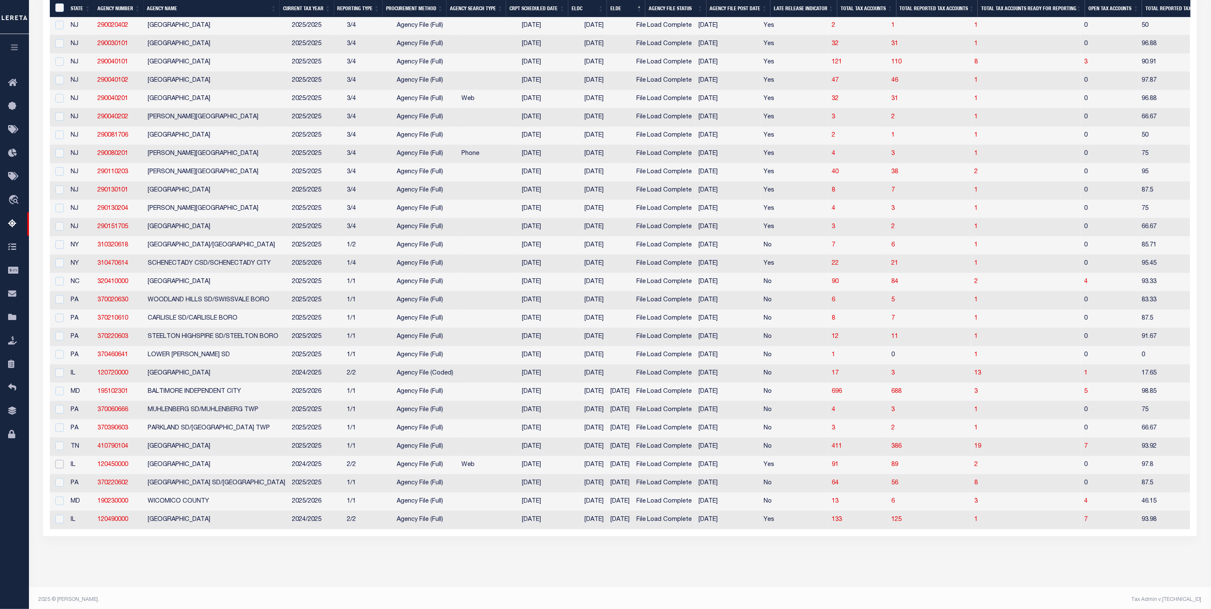
click at [62, 469] on input "checkbox" at bounding box center [59, 464] width 9 height 9
checkbox input "true"
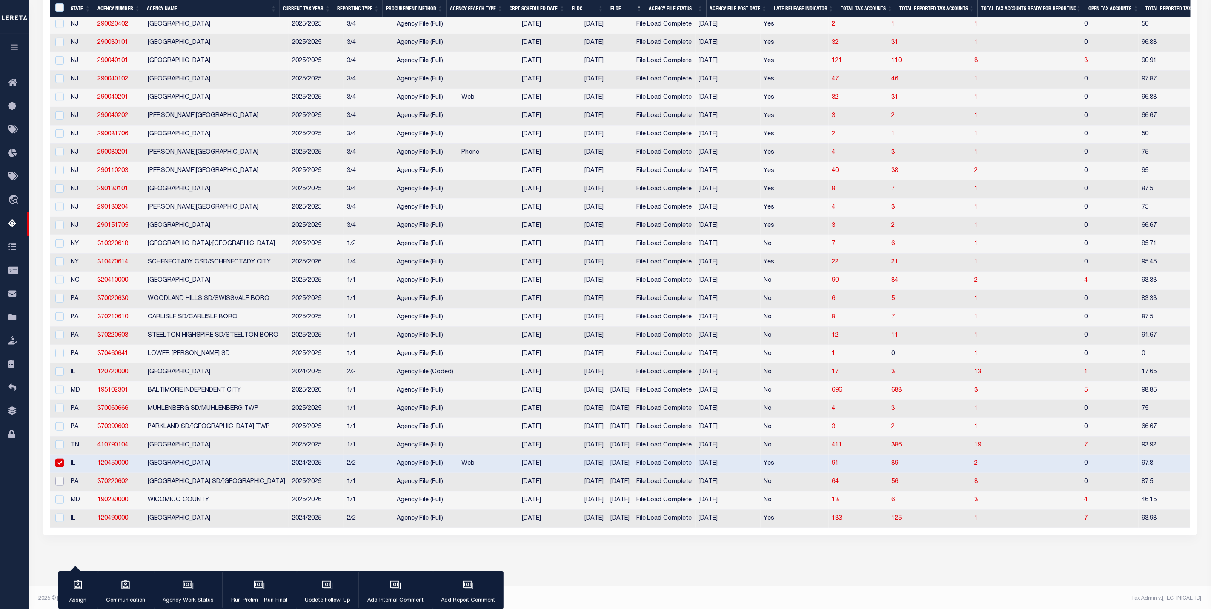
click at [60, 486] on input "checkbox" at bounding box center [59, 481] width 9 height 9
checkbox input "true"
click at [60, 504] on input "checkbox" at bounding box center [59, 499] width 9 height 9
checkbox input "true"
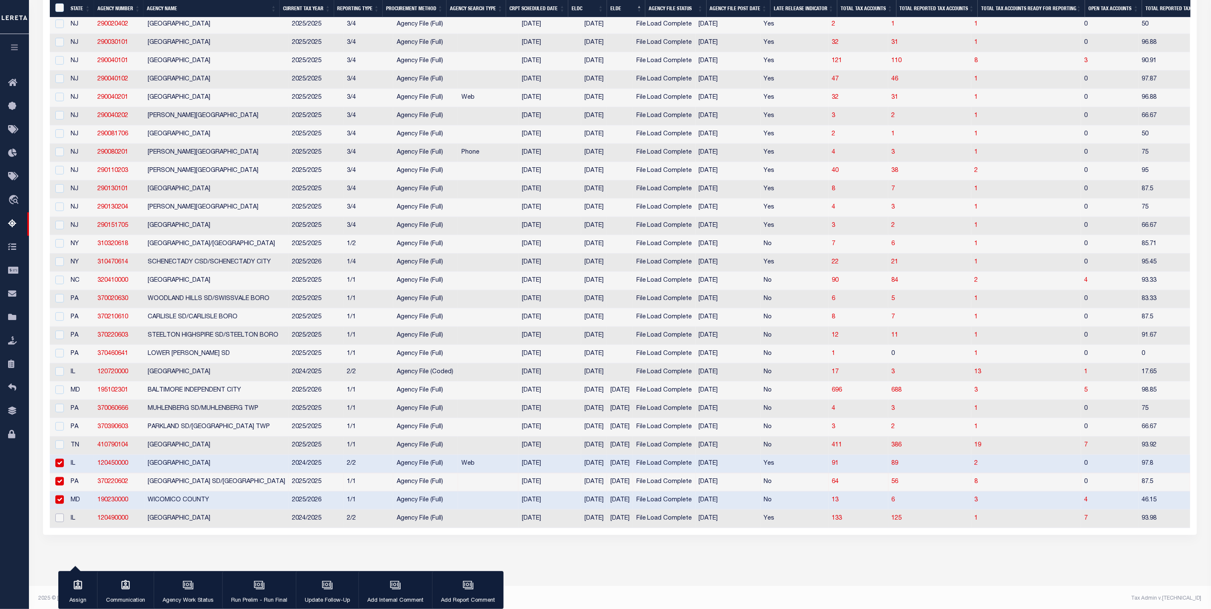
click at [60, 522] on input "checkbox" at bounding box center [59, 518] width 9 height 9
checkbox input "true"
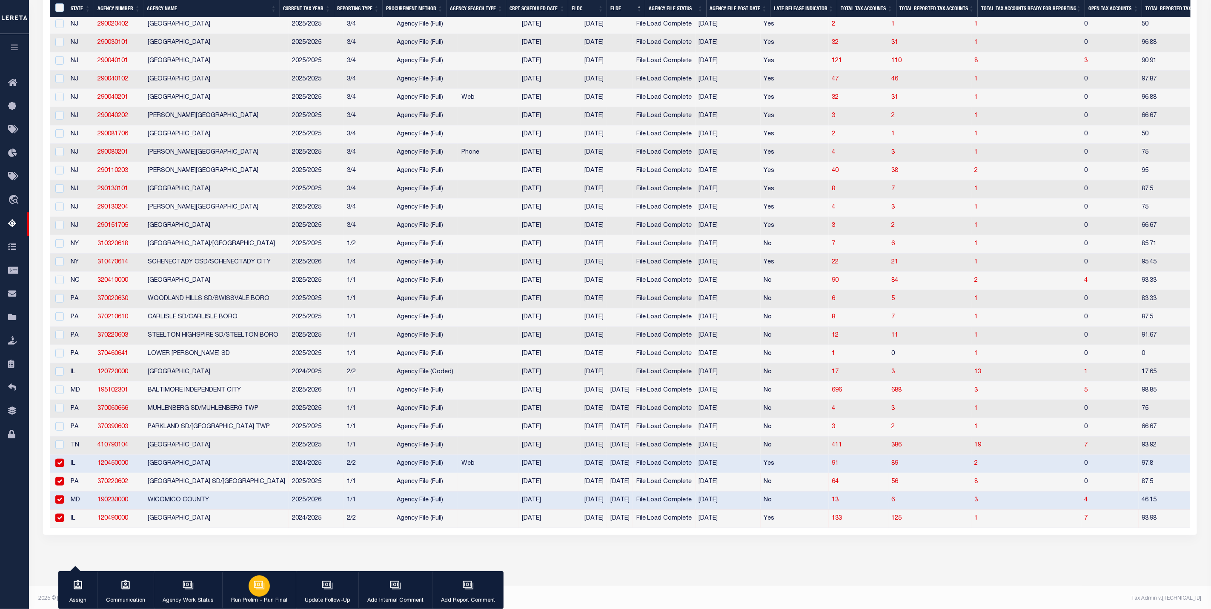
click at [262, 593] on div "button" at bounding box center [259, 586] width 21 height 21
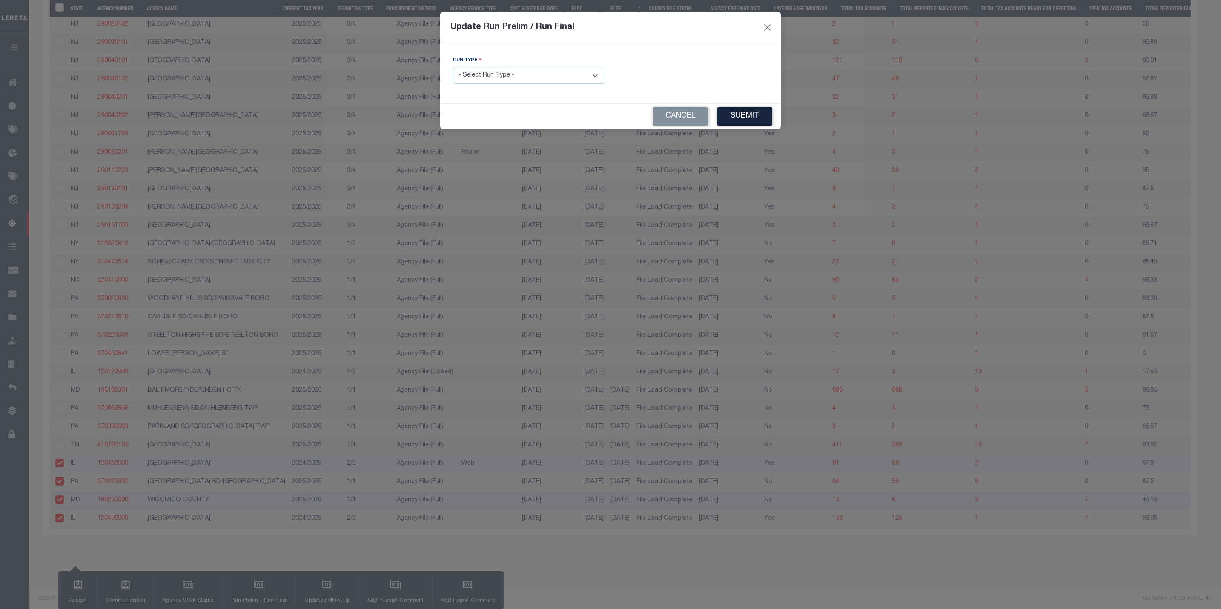
click at [526, 77] on select "- Select Run Type - Prelim Run Final Run" at bounding box center [528, 76] width 151 height 17
select select "F"
click at [453, 68] on select "- Select Run Type - Prelim Run Final Run" at bounding box center [528, 76] width 151 height 17
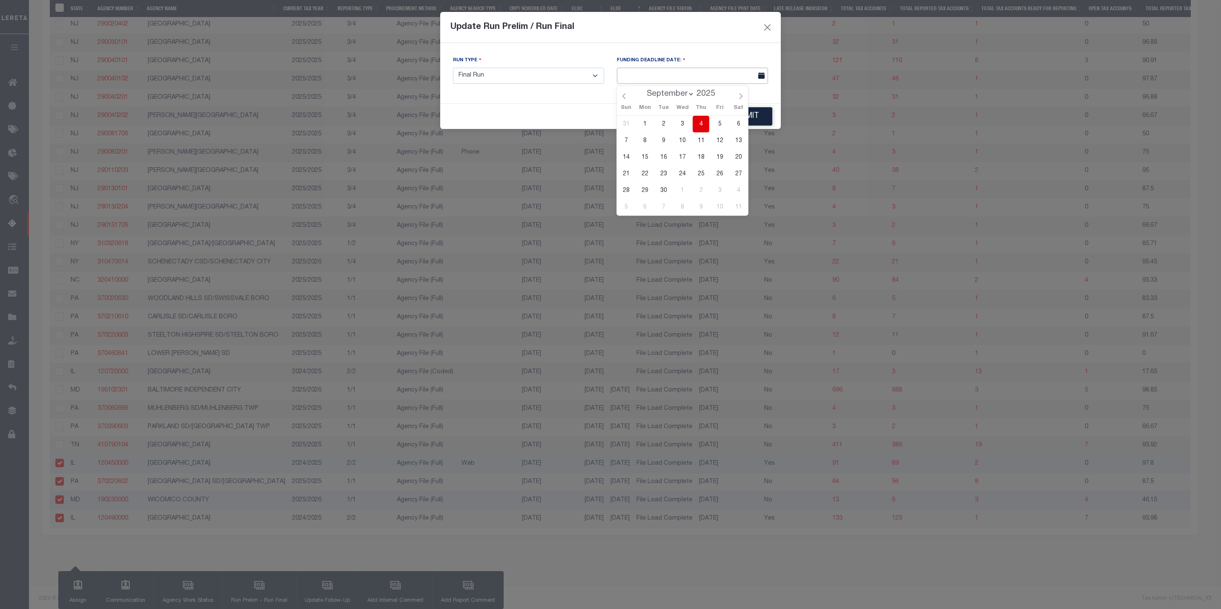
click at [672, 81] on input "text" at bounding box center [692, 76] width 151 height 17
click at [626, 97] on icon at bounding box center [624, 96] width 6 height 6
select select "7"
click at [647, 193] on span "25" at bounding box center [644, 190] width 17 height 17
type input "[DATE]"
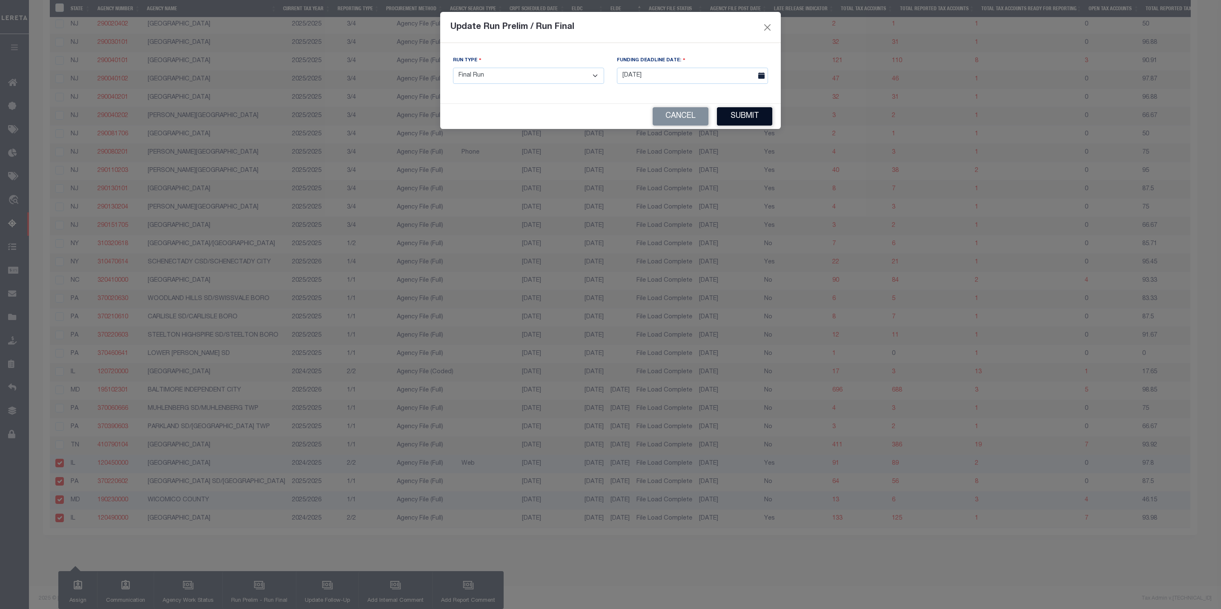
click at [735, 116] on button "Submit" at bounding box center [744, 116] width 55 height 18
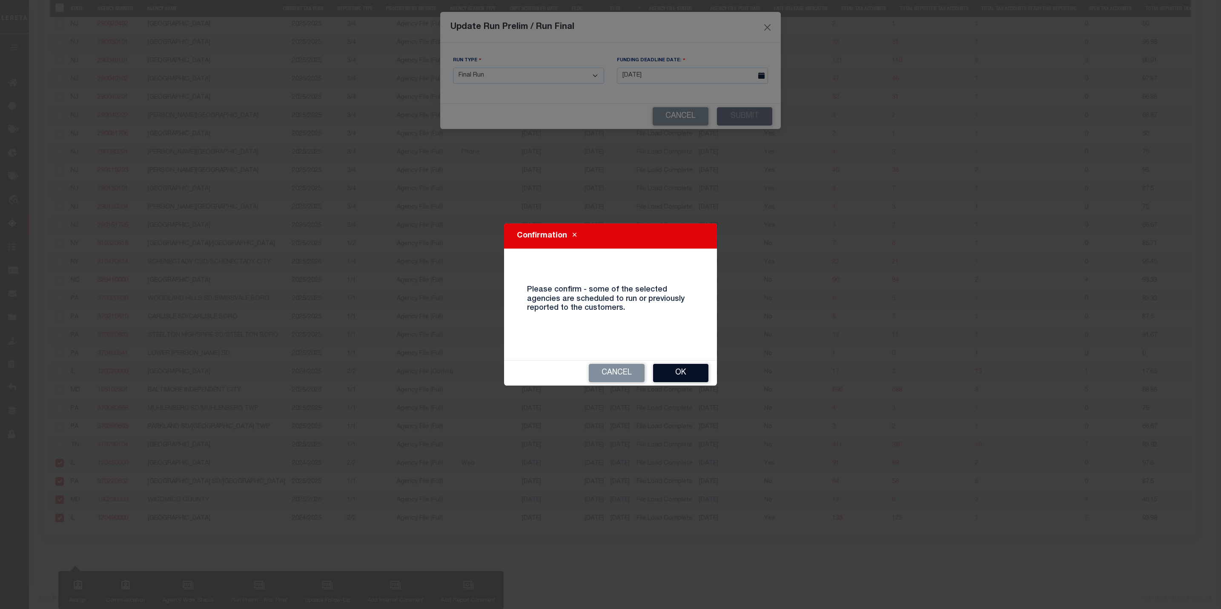
click at [681, 376] on button "Ok" at bounding box center [680, 373] width 55 height 18
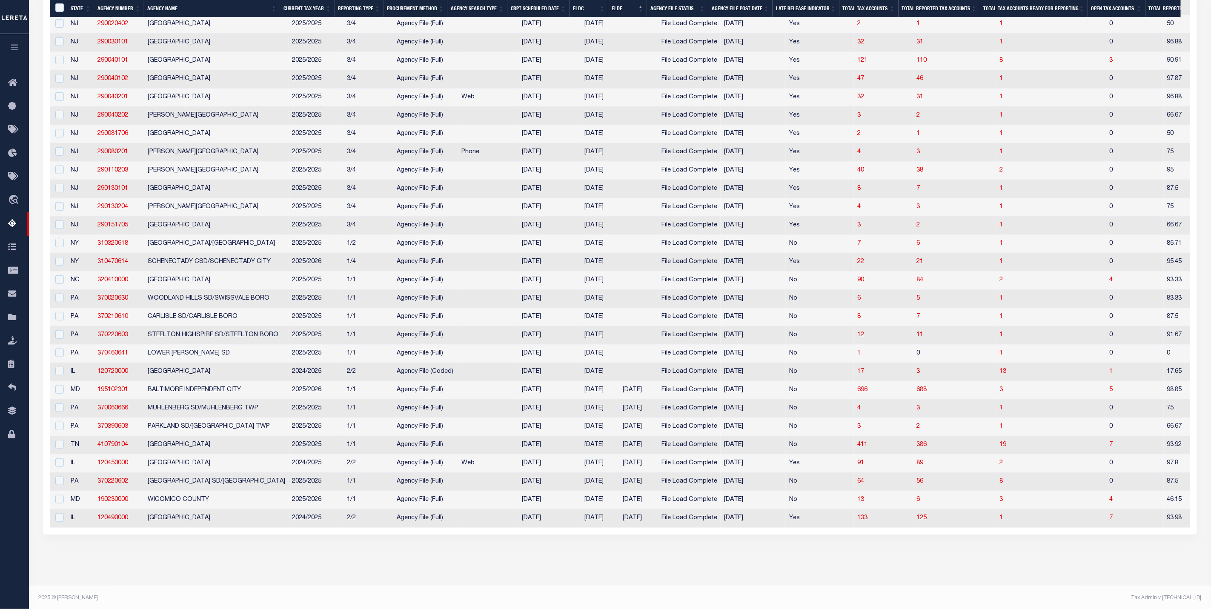
scroll to position [0, 224]
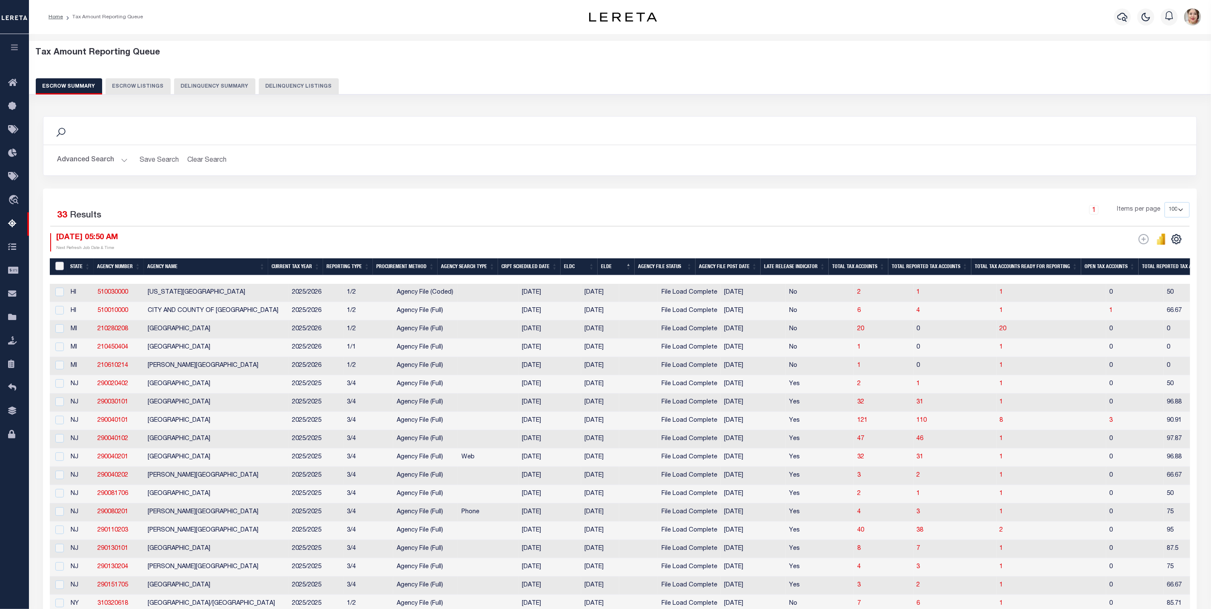
click at [63, 268] on input "&nbsp;" at bounding box center [59, 266] width 9 height 9
checkbox input "true"
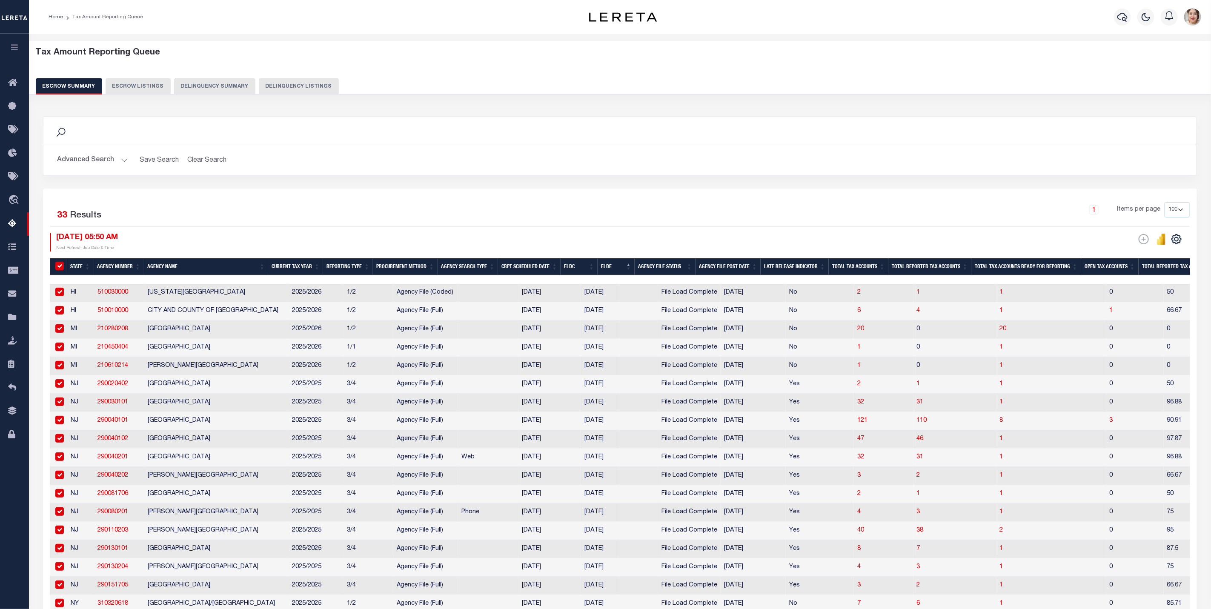
checkbox input "true"
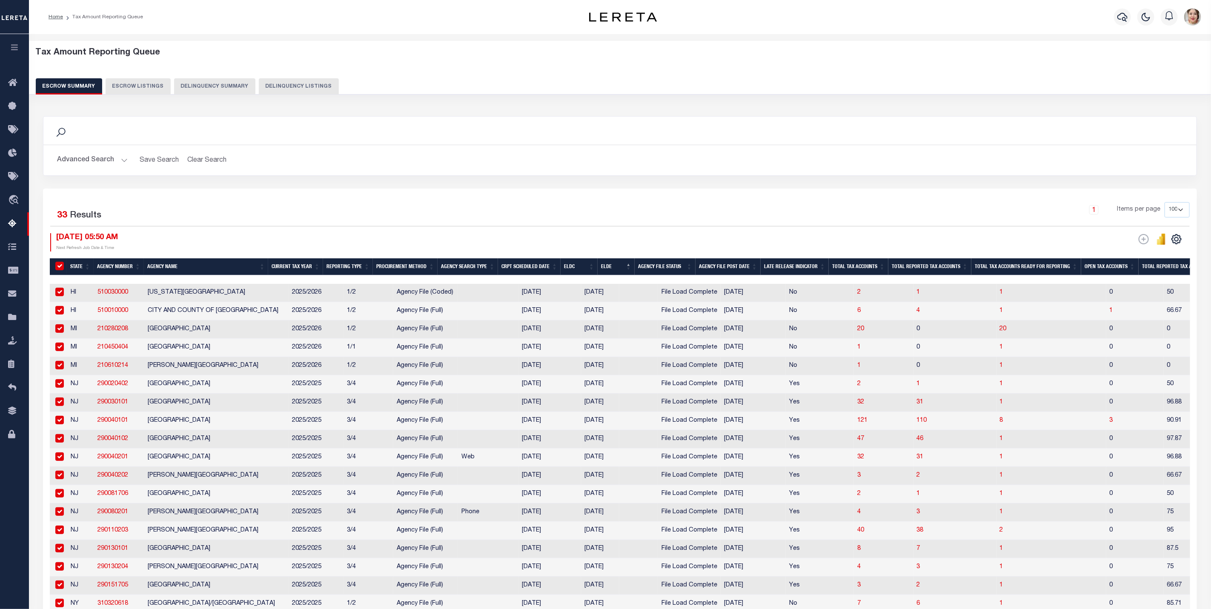
checkbox input "true"
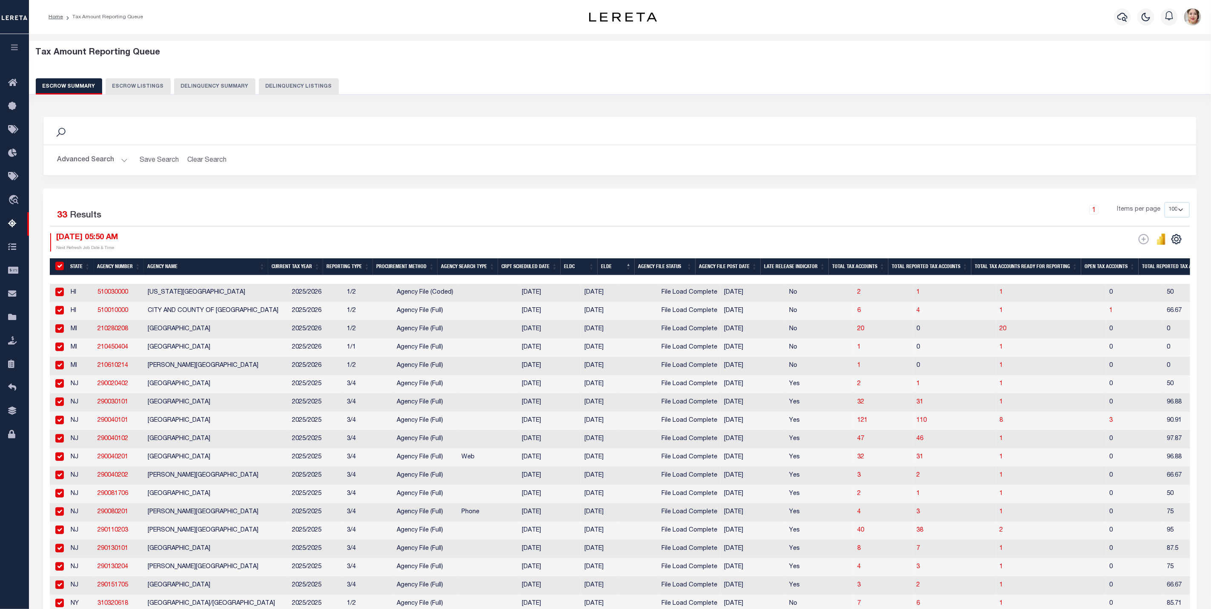
checkbox input "true"
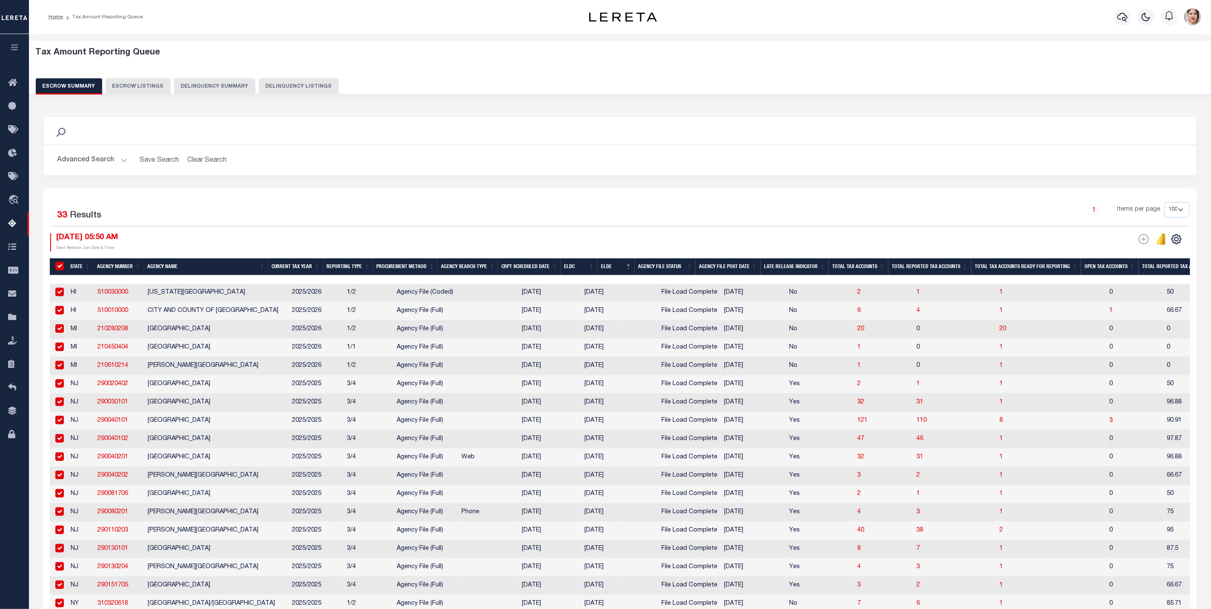
checkbox input "true"
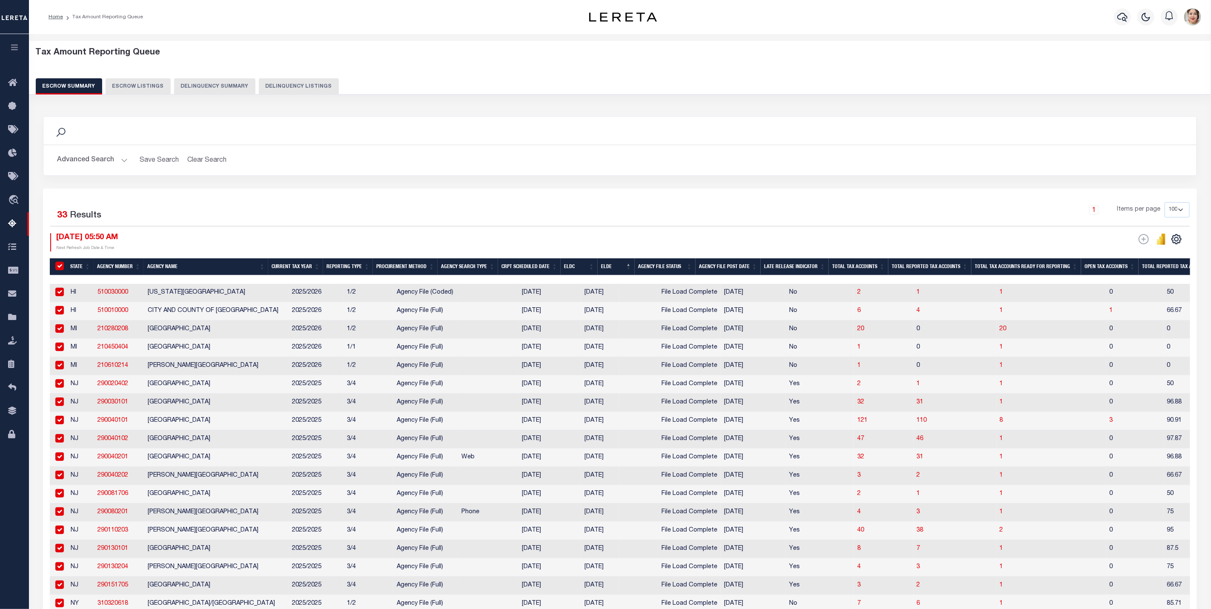
checkbox input "true"
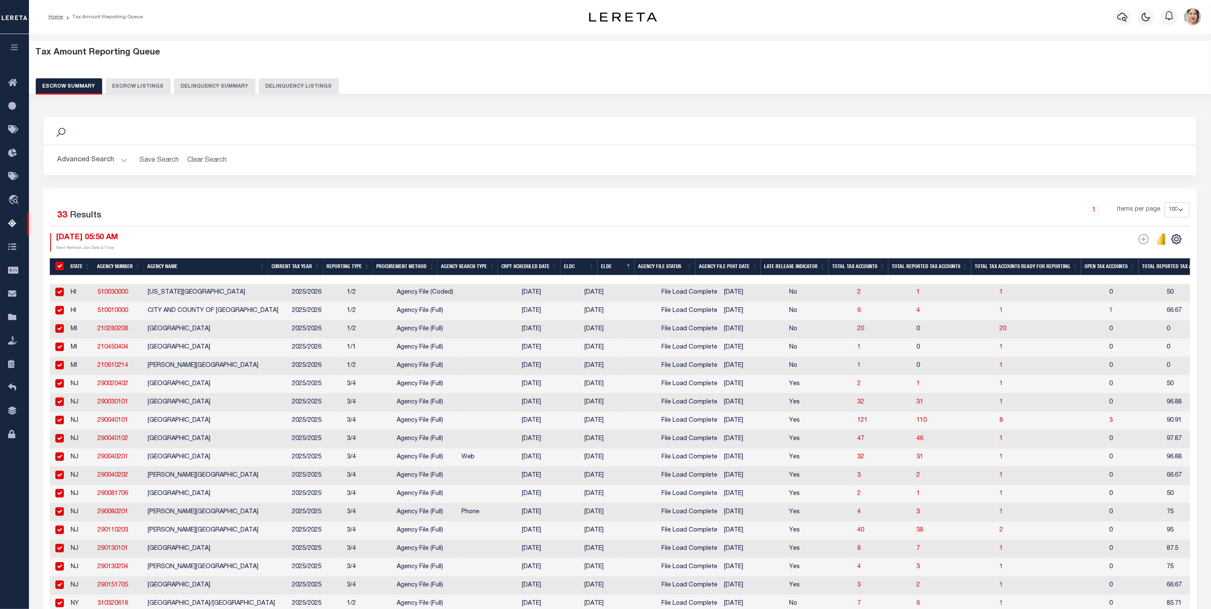
checkbox input "true"
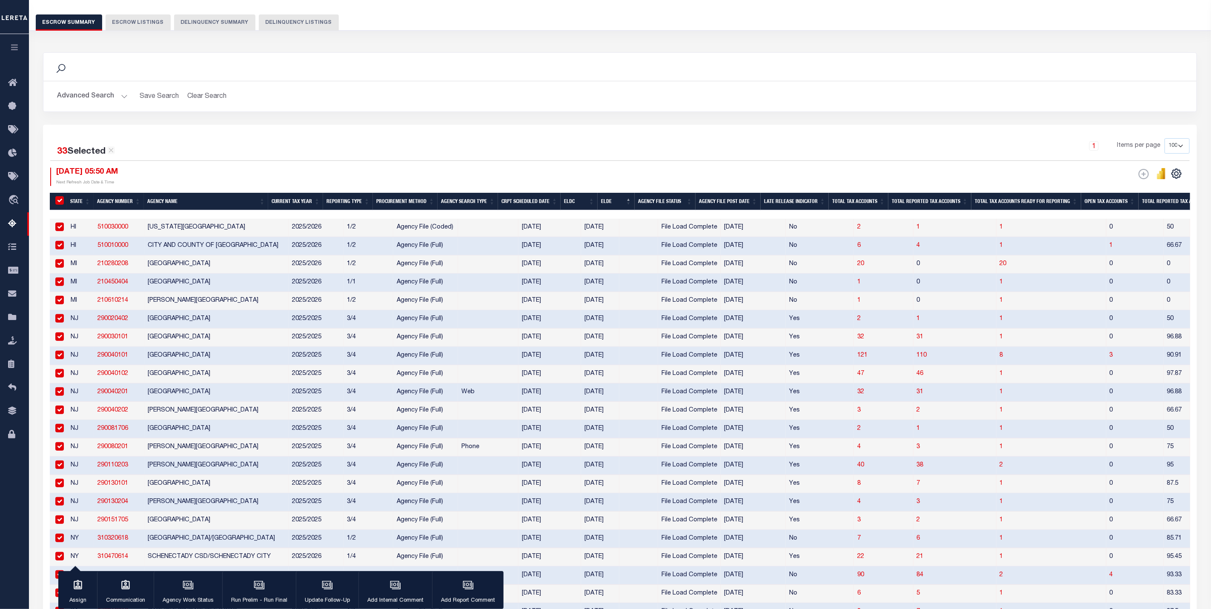
click at [62, 230] on input "checkbox" at bounding box center [59, 227] width 9 height 9
checkbox input "false"
click at [58, 228] on input "checkbox" at bounding box center [59, 227] width 9 height 9
checkbox input "true"
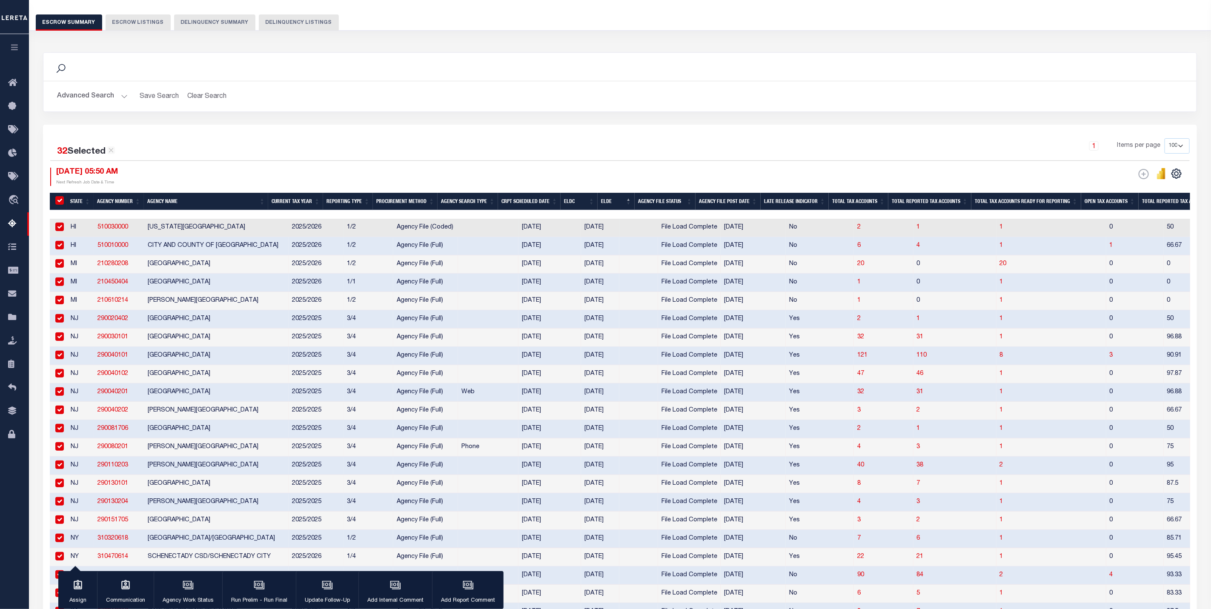
checkbox input "true"
click at [59, 248] on input "checkbox" at bounding box center [59, 245] width 9 height 9
checkbox input "false"
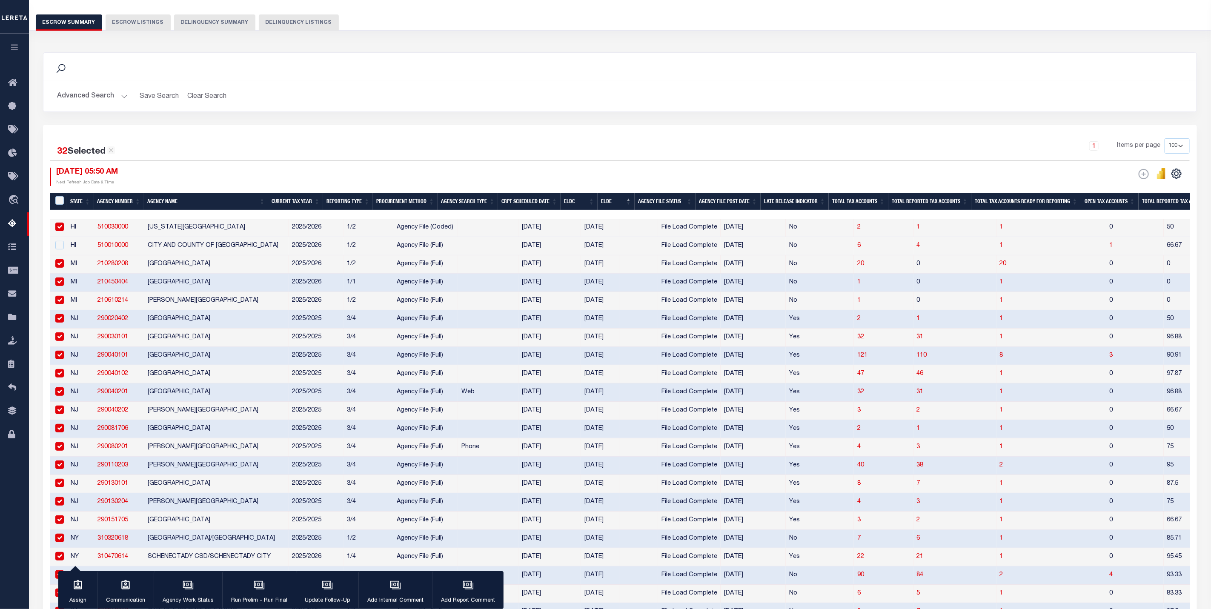
click at [59, 230] on input "checkbox" at bounding box center [59, 227] width 9 height 9
checkbox input "false"
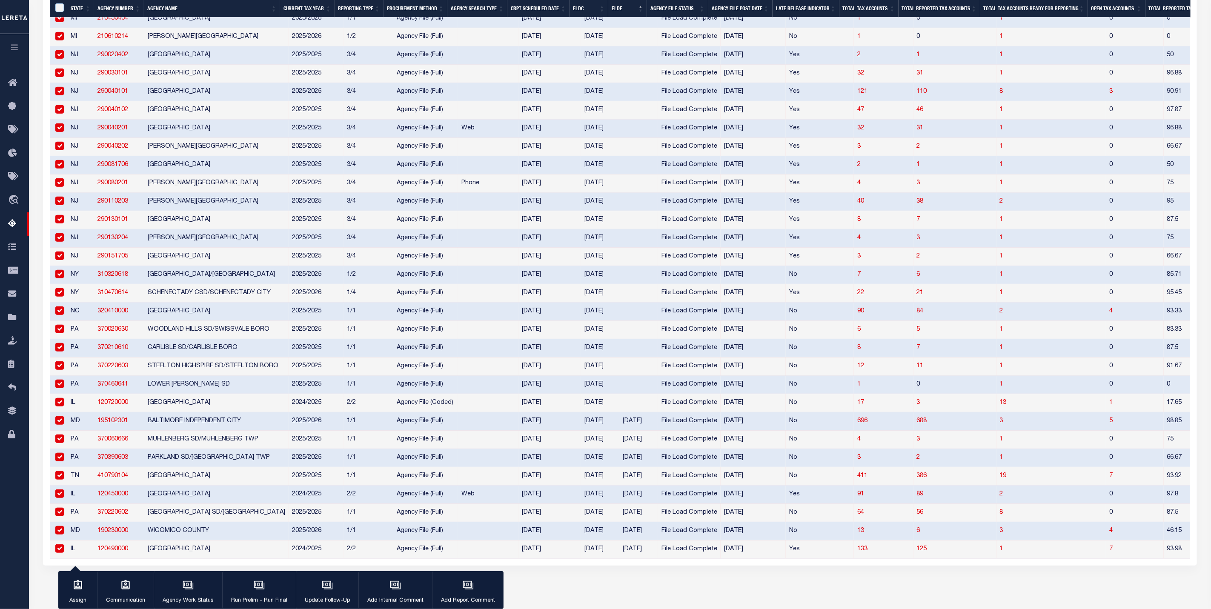
drag, startPoint x: 62, startPoint y: 427, endPoint x: 62, endPoint y: 442, distance: 15.3
click at [62, 425] on input "checkbox" at bounding box center [59, 420] width 9 height 9
checkbox input "false"
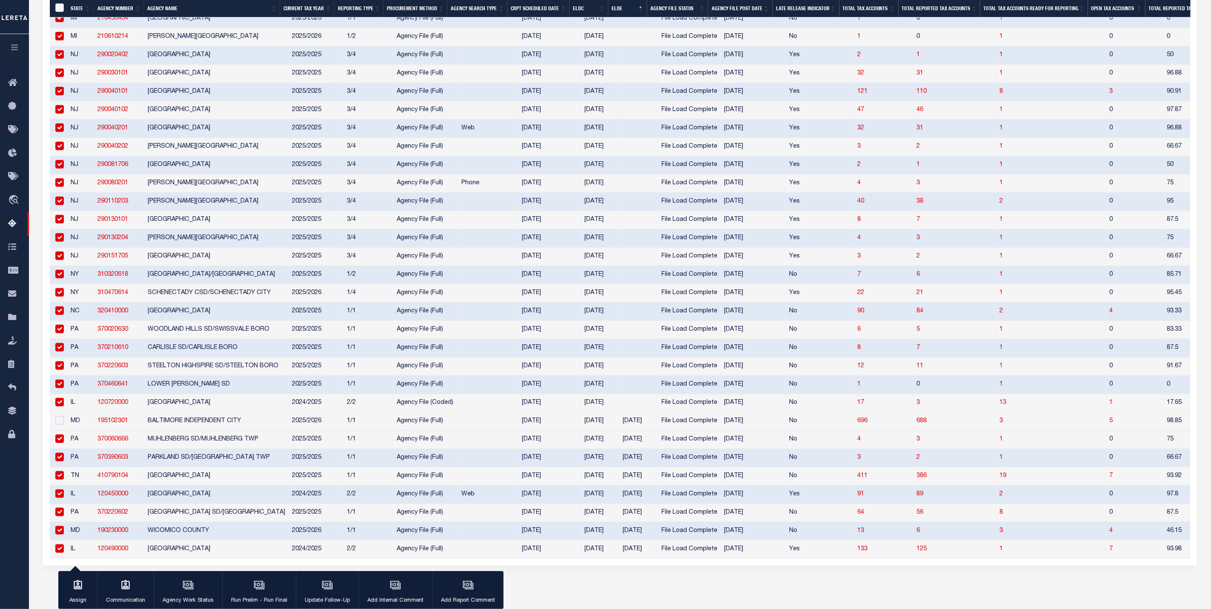
click at [59, 449] on td at bounding box center [58, 440] width 17 height 18
checkbox input "false"
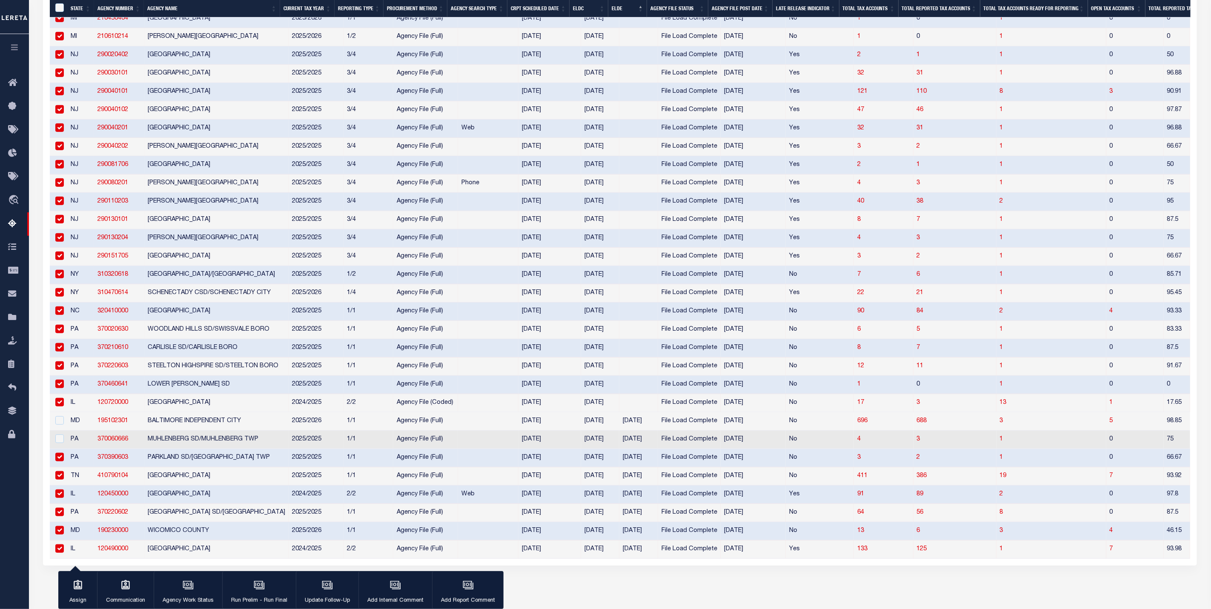
click at [61, 461] on input "checkbox" at bounding box center [59, 457] width 9 height 9
checkbox input "false"
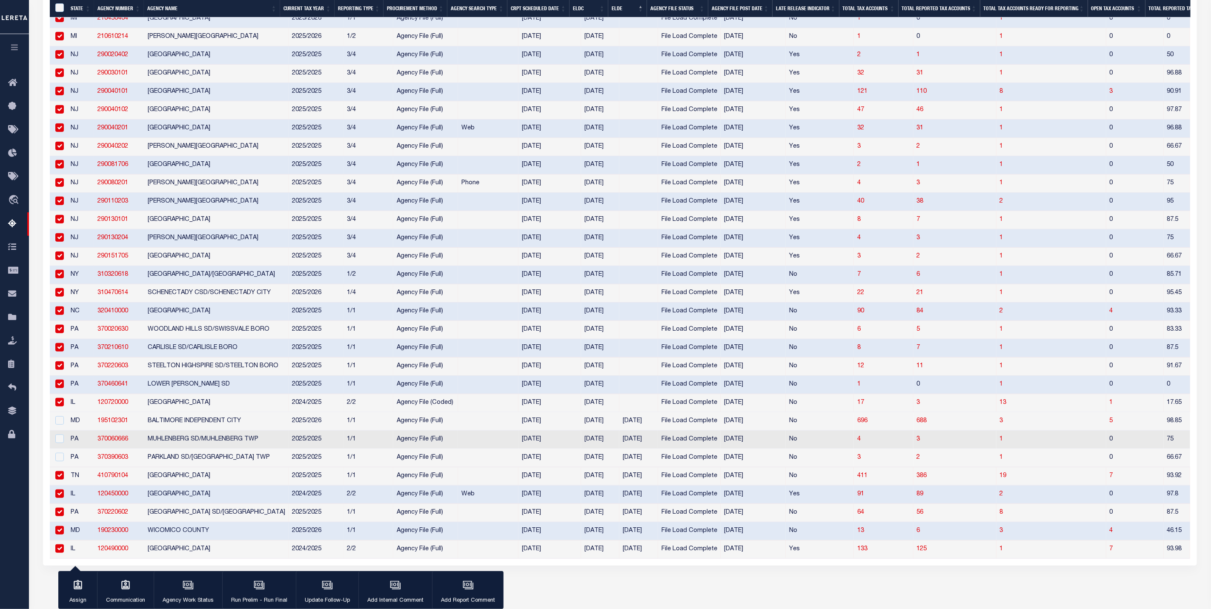
click at [60, 480] on input "checkbox" at bounding box center [59, 475] width 9 height 9
checkbox input "false"
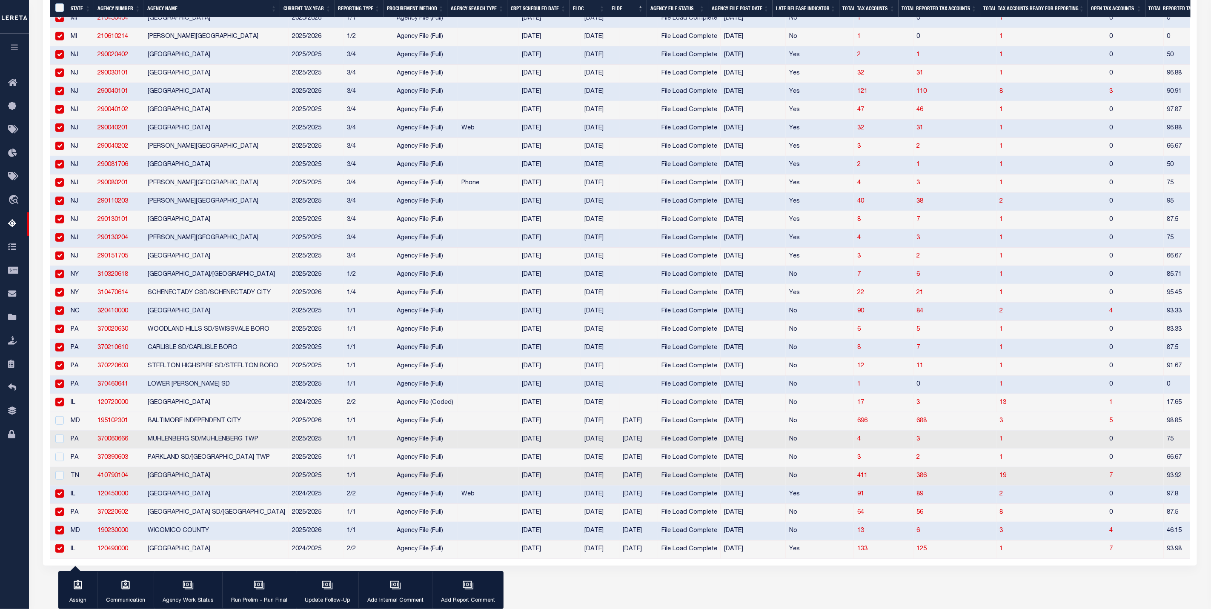
click at [63, 498] on input "checkbox" at bounding box center [59, 494] width 9 height 9
checkbox input "false"
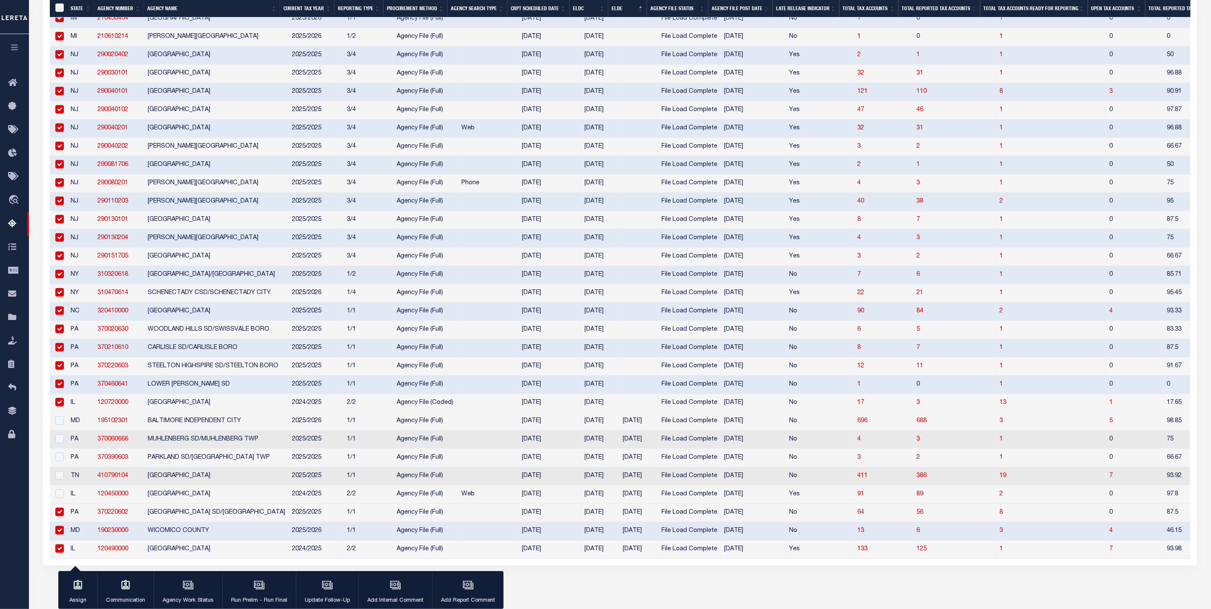
click at [63, 516] on input "checkbox" at bounding box center [59, 512] width 9 height 9
checkbox input "false"
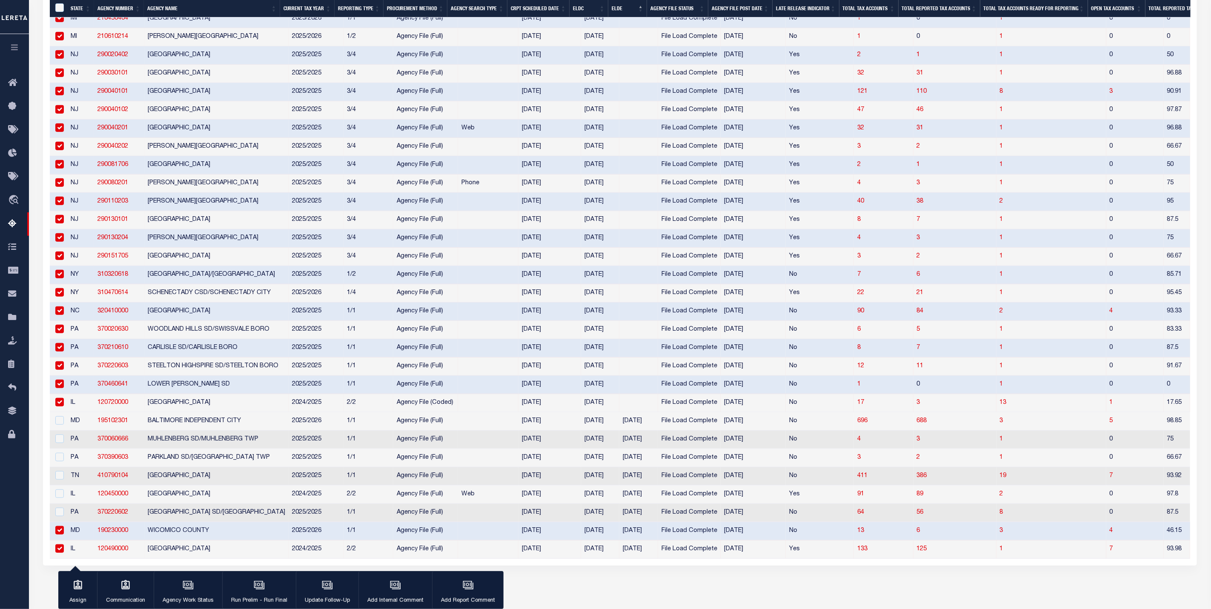
click at [60, 535] on input "checkbox" at bounding box center [59, 530] width 9 height 9
checkbox input "false"
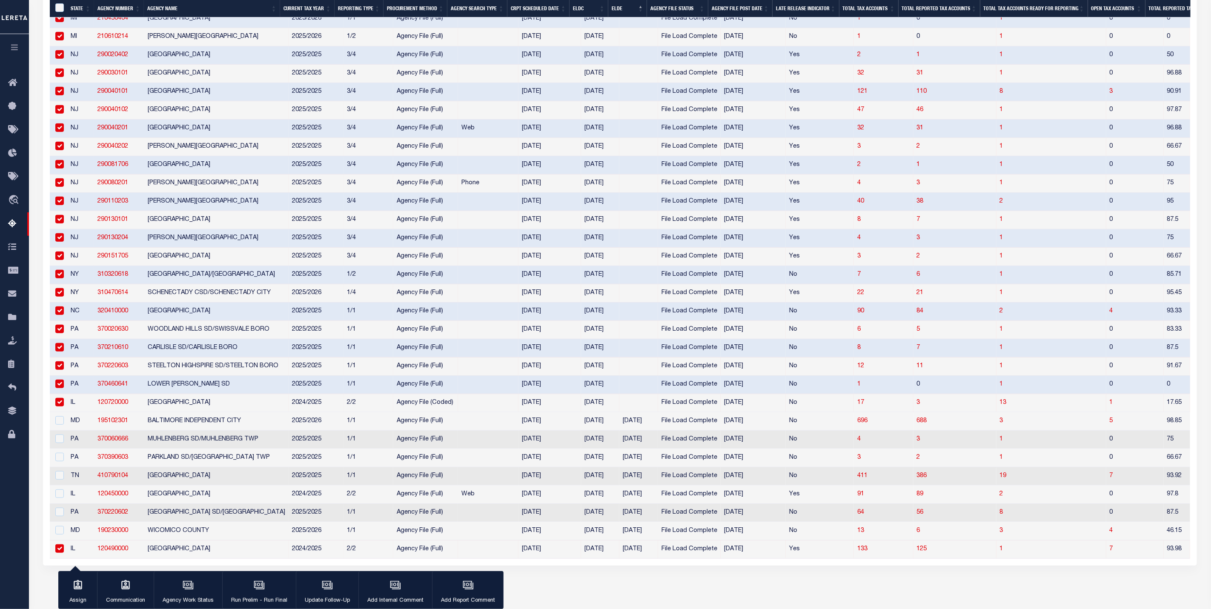
click at [60, 553] on input "checkbox" at bounding box center [59, 548] width 9 height 9
checkbox input "false"
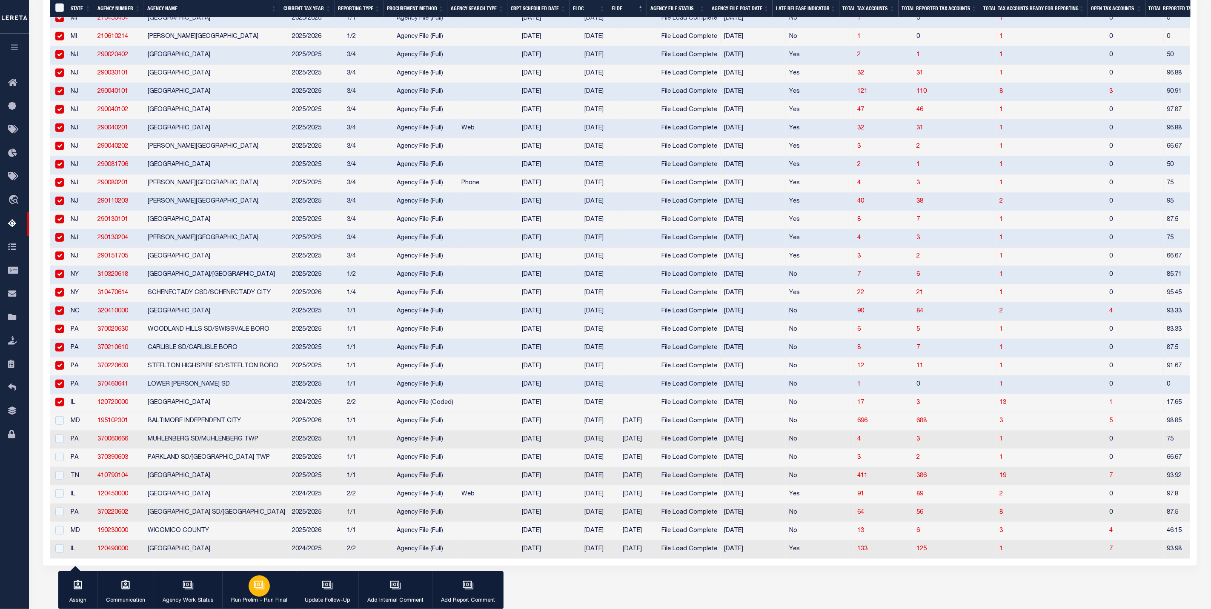
click at [269, 593] on button "Run Prelim - Run Final" at bounding box center [259, 590] width 74 height 38
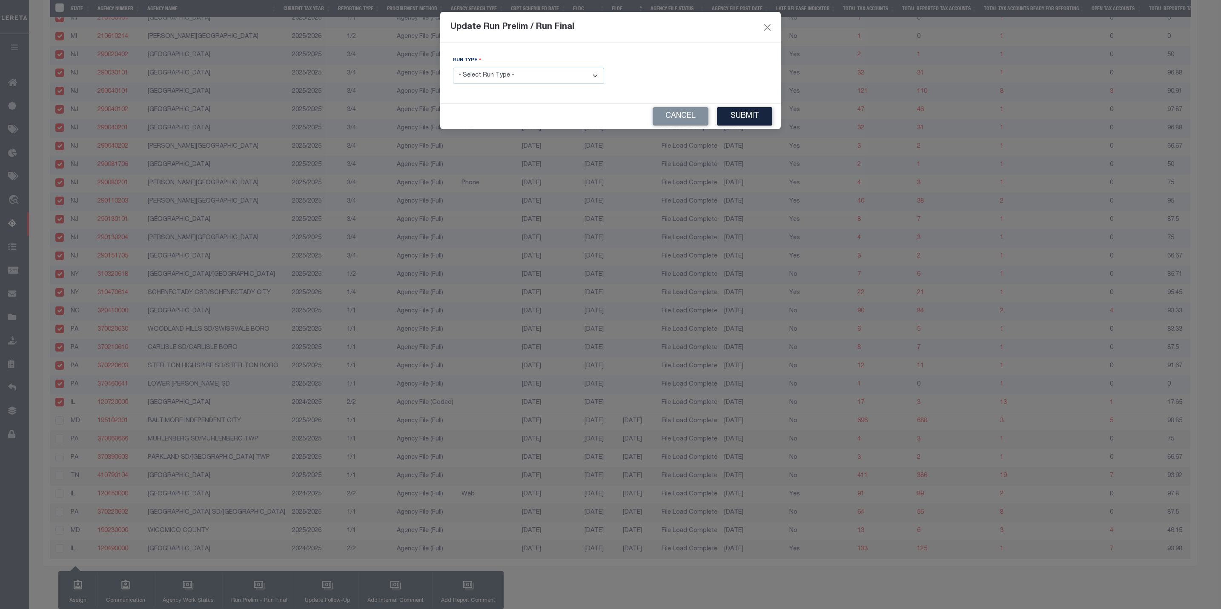
click at [492, 82] on select "- Select Run Type - Prelim Run Final Run" at bounding box center [528, 76] width 151 height 17
select select "F"
click at [453, 68] on select "- Select Run Type - Prelim Run Final Run" at bounding box center [528, 76] width 151 height 17
click at [682, 76] on input "text" at bounding box center [692, 76] width 151 height 17
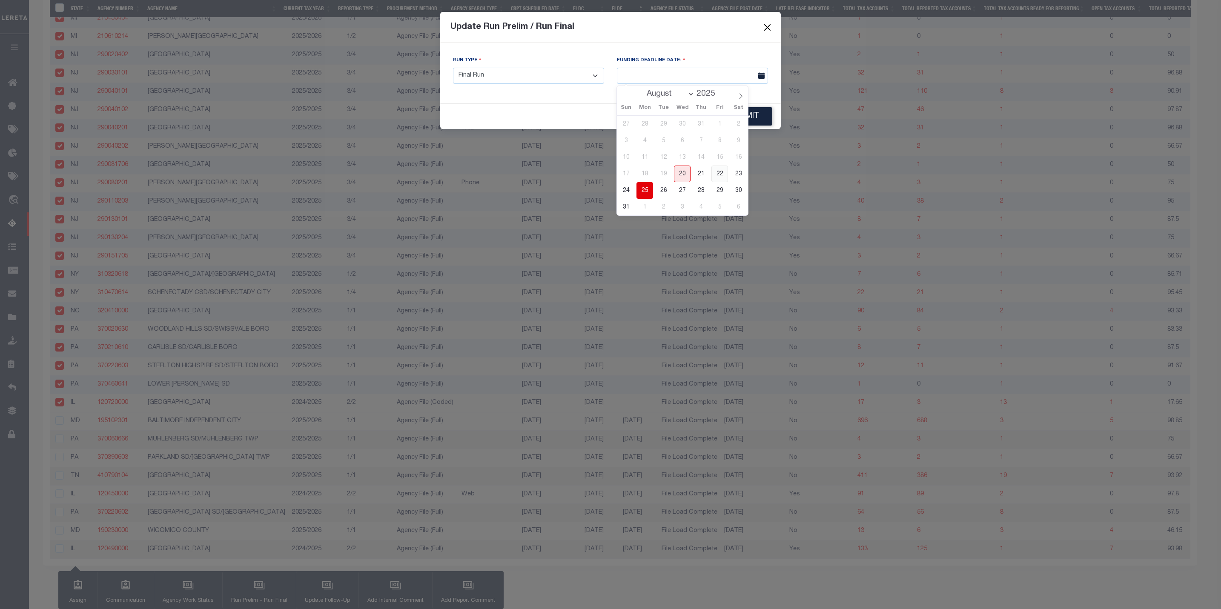
click at [724, 173] on span "22" at bounding box center [719, 174] width 17 height 17
type input "[DATE]"
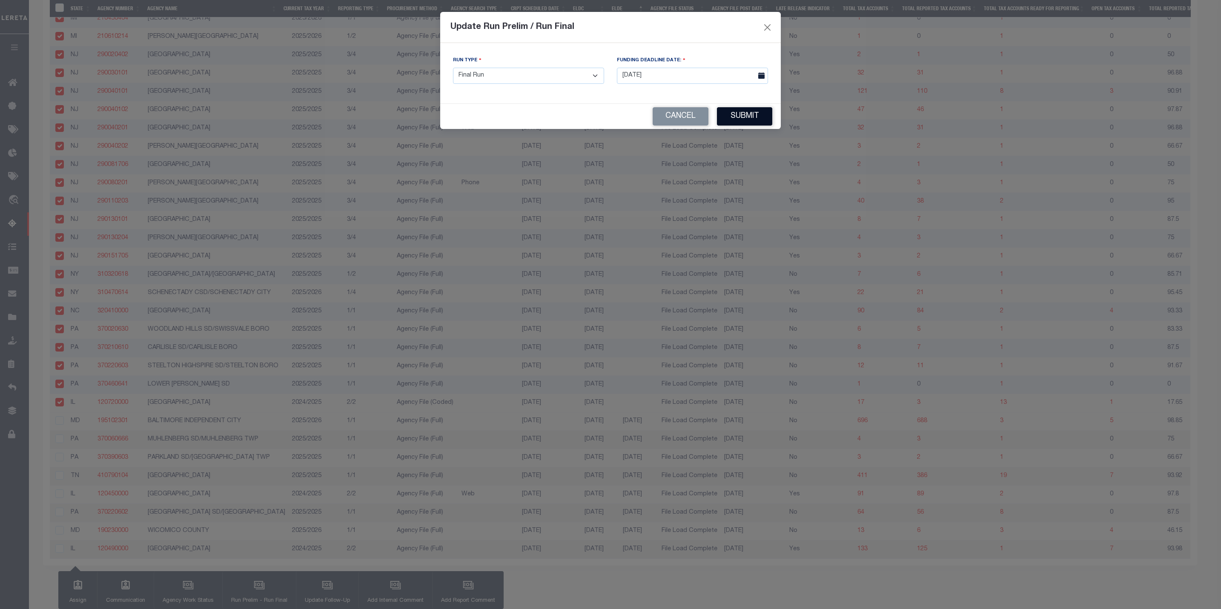
click at [738, 117] on button "Submit" at bounding box center [744, 116] width 55 height 18
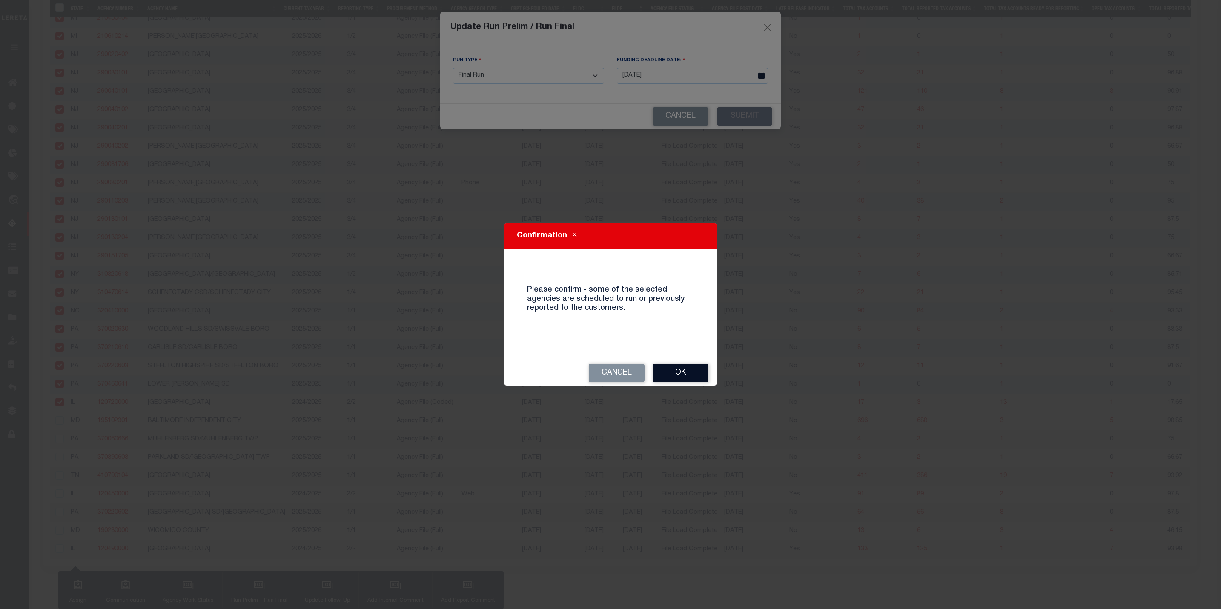
click at [689, 367] on button "Ok" at bounding box center [680, 373] width 55 height 18
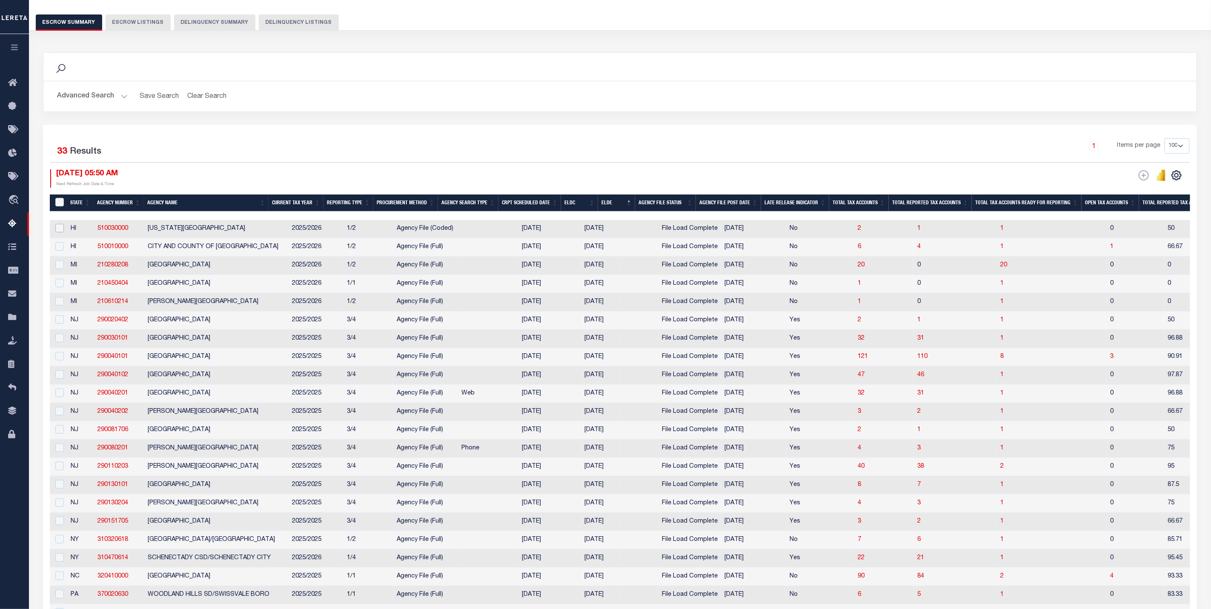
click at [62, 230] on input "checkbox" at bounding box center [59, 228] width 9 height 9
checkbox input "true"
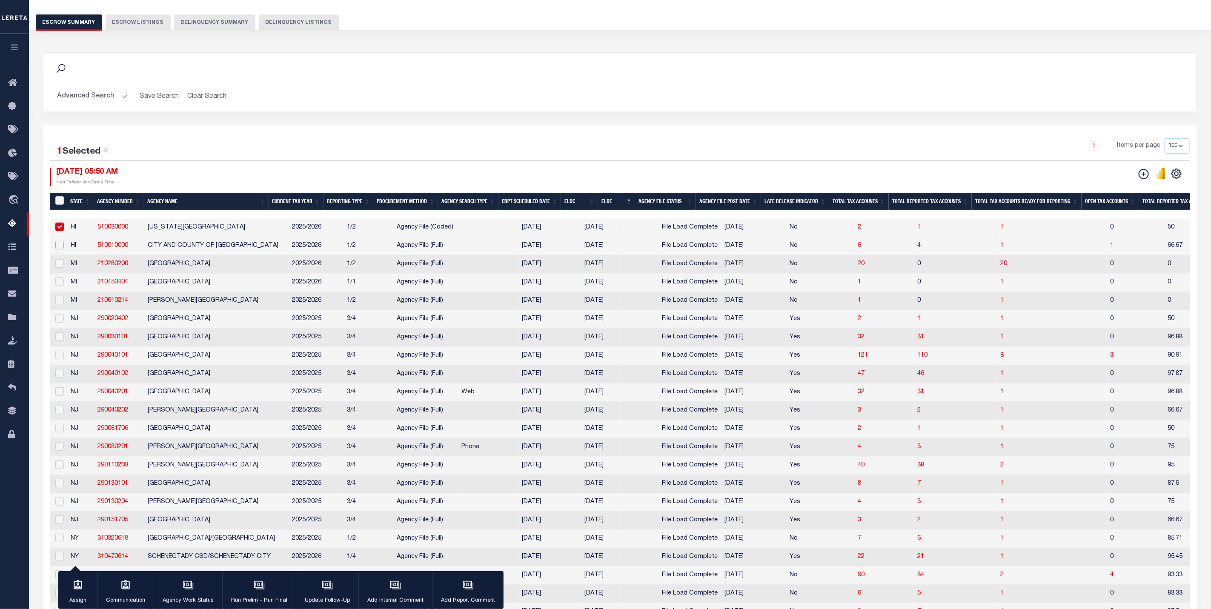
click at [60, 248] on input "checkbox" at bounding box center [59, 245] width 9 height 9
checkbox input "true"
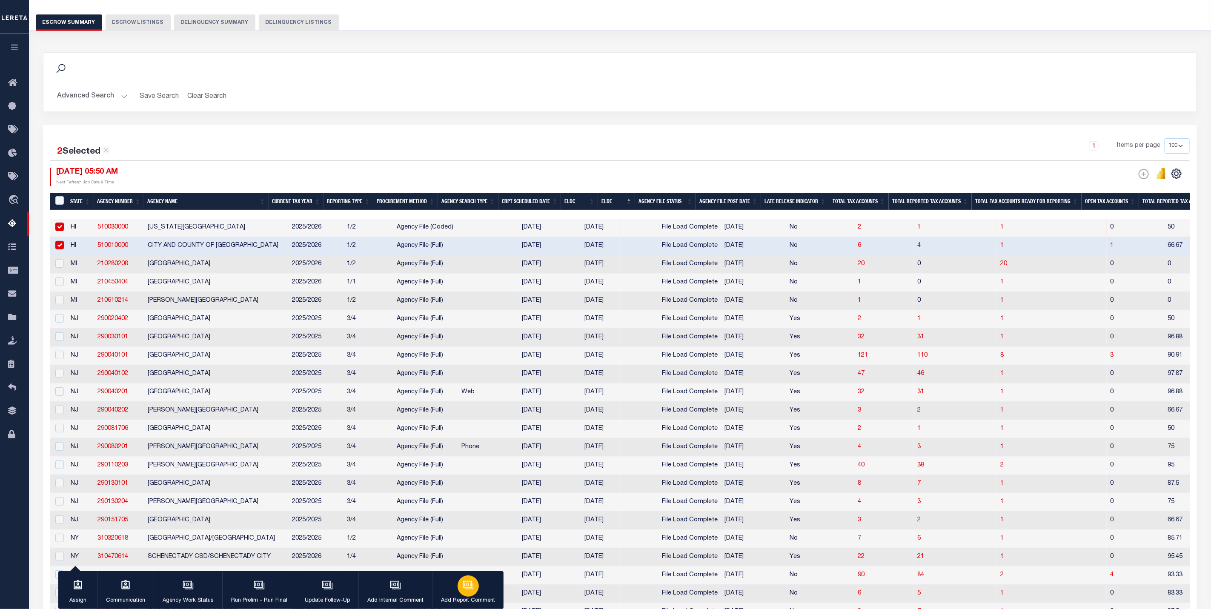
click at [472, 601] on p "Add Report Comment" at bounding box center [468, 601] width 54 height 9
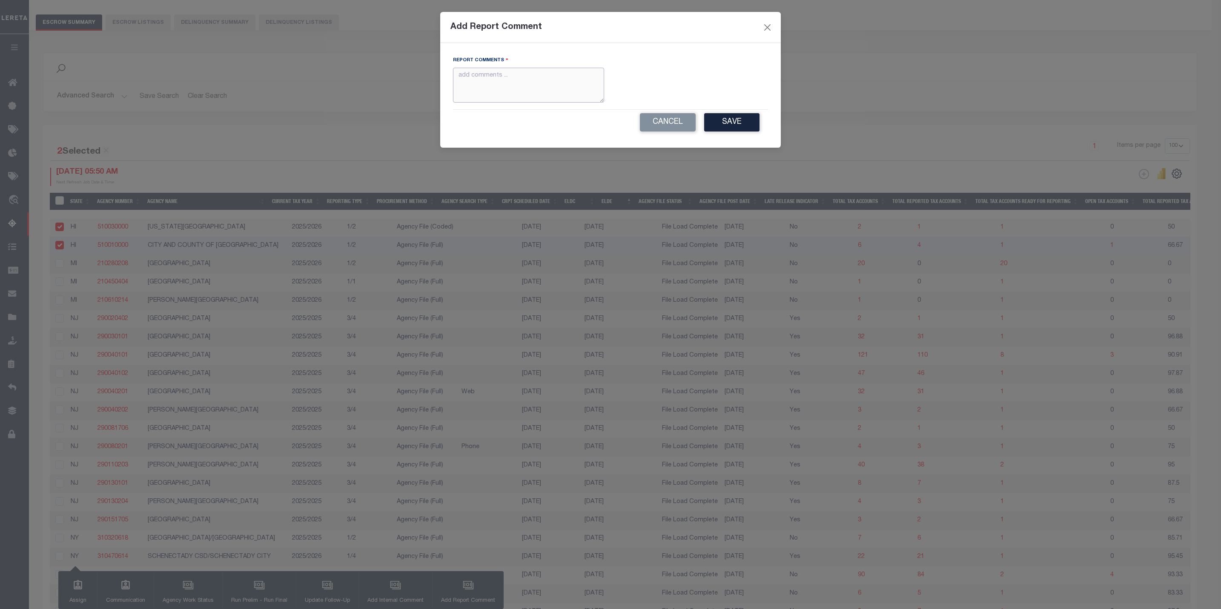
click at [475, 90] on textarea at bounding box center [528, 85] width 151 height 35
type textarea "Late Adds, please pay direct to the agency. Thank you!"
click at [747, 122] on button "Save" at bounding box center [731, 122] width 55 height 18
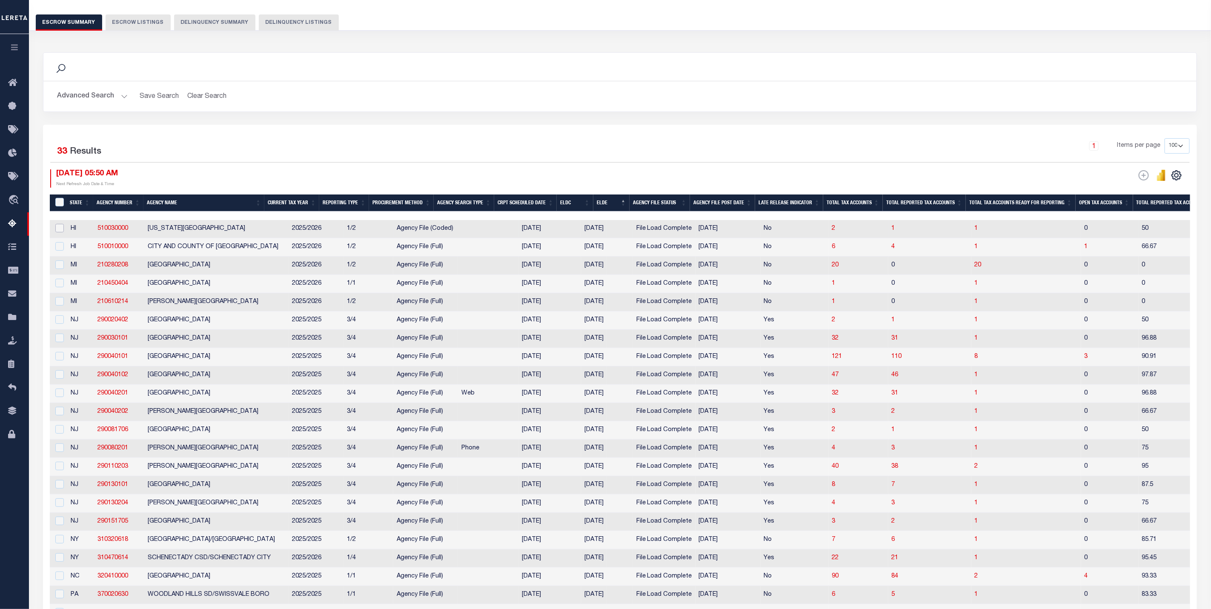
click at [56, 231] on input "checkbox" at bounding box center [59, 228] width 9 height 9
checkbox input "true"
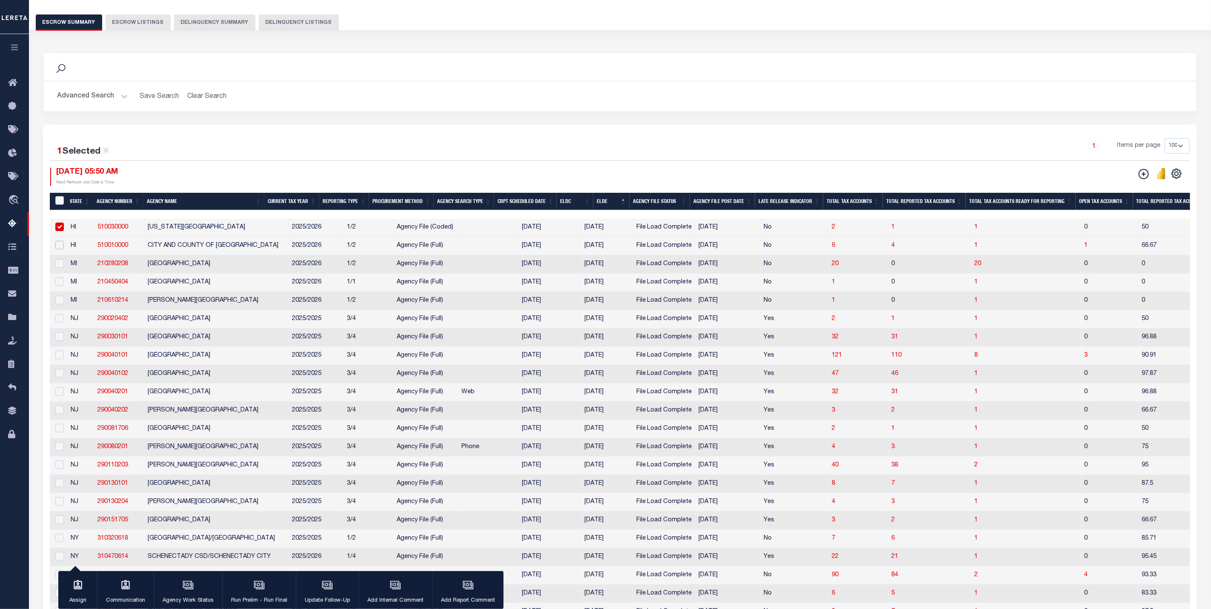
click at [60, 245] on input "checkbox" at bounding box center [59, 245] width 9 height 9
checkbox input "true"
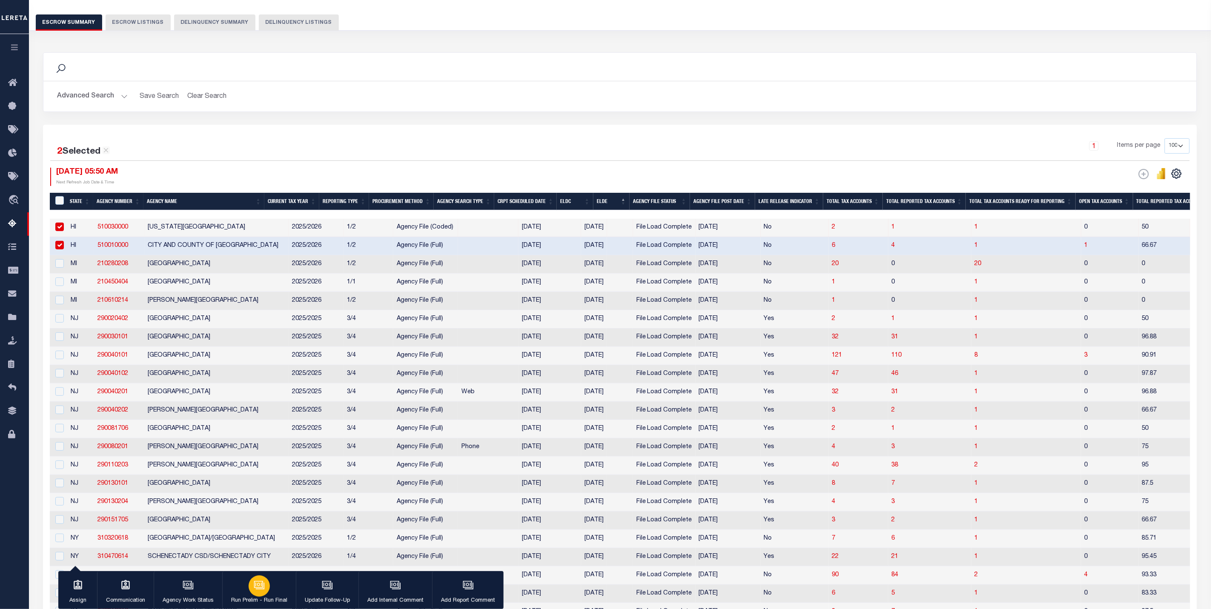
click at [267, 587] on div "button" at bounding box center [259, 586] width 21 height 21
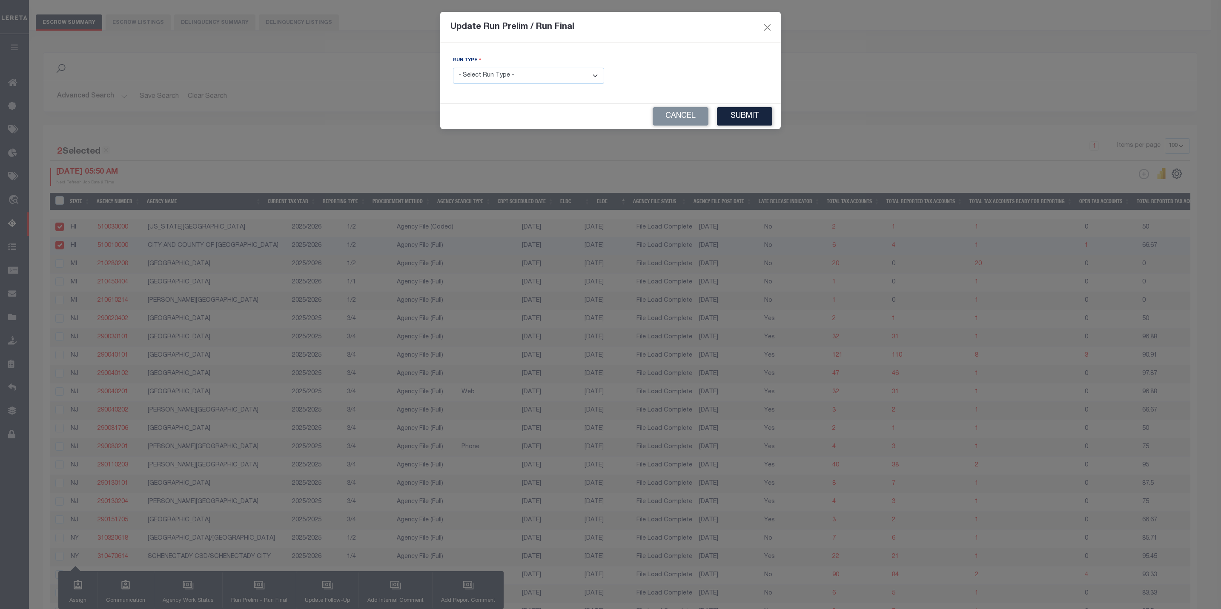
click at [507, 77] on select "- Select Run Type - Prelim Run Final Run" at bounding box center [528, 76] width 151 height 17
select select "F"
click at [453, 68] on select "- Select Run Type - Prelim Run Final Run" at bounding box center [528, 76] width 151 height 17
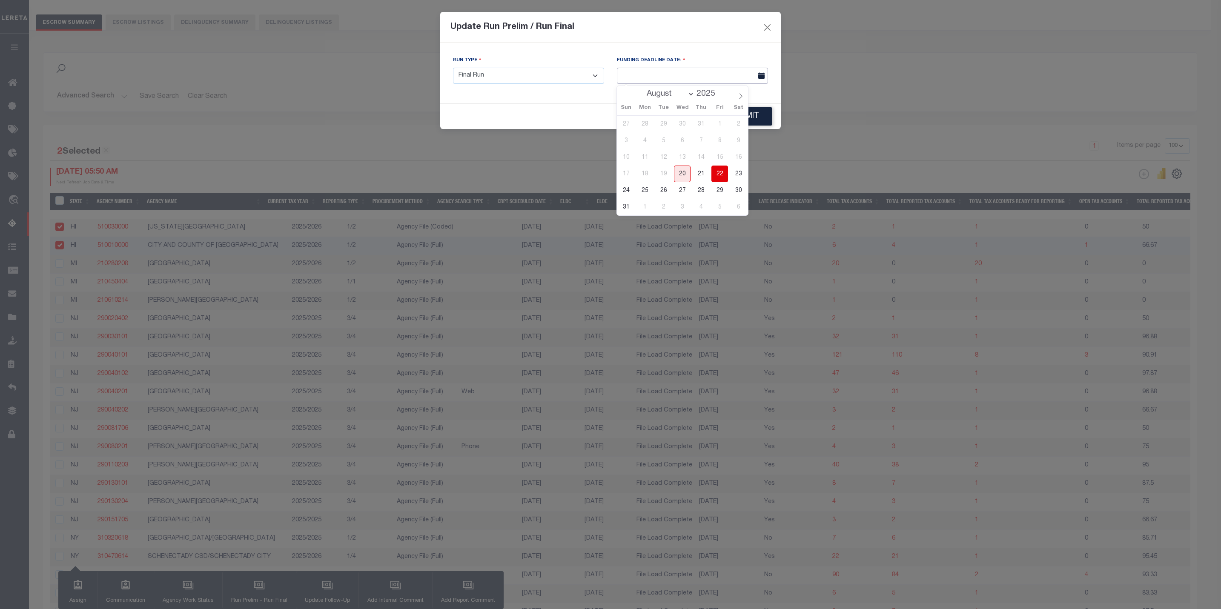
click at [704, 73] on input "text" at bounding box center [692, 76] width 151 height 17
click at [682, 177] on span "20" at bounding box center [682, 174] width 17 height 17
type input "[DATE]"
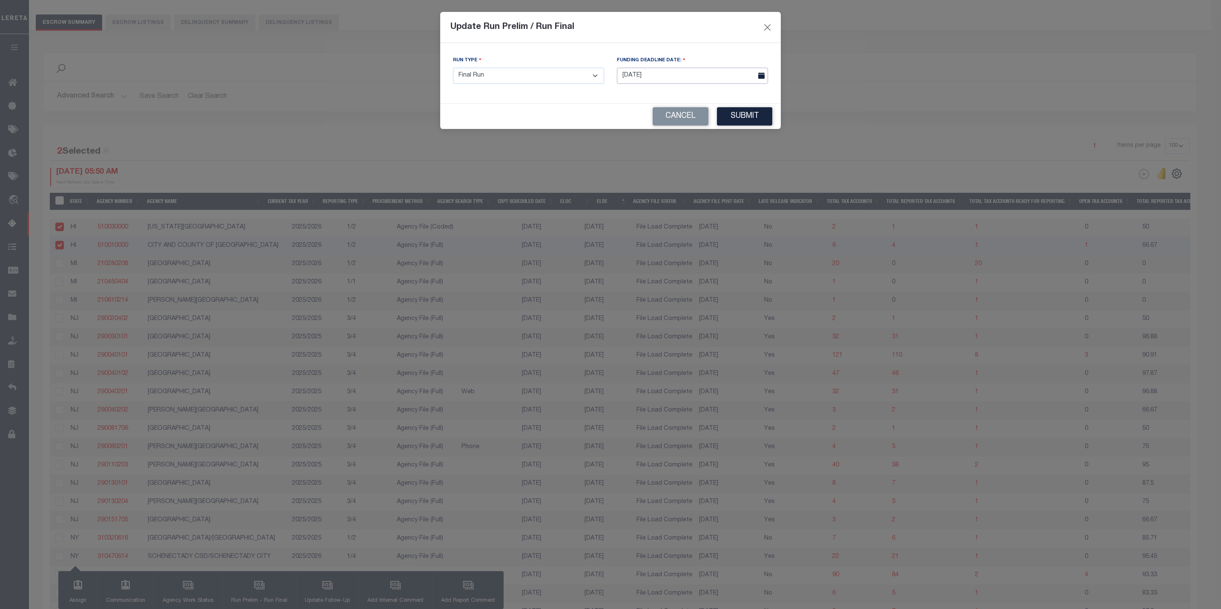
click at [735, 78] on input "[DATE]" at bounding box center [692, 76] width 151 height 17
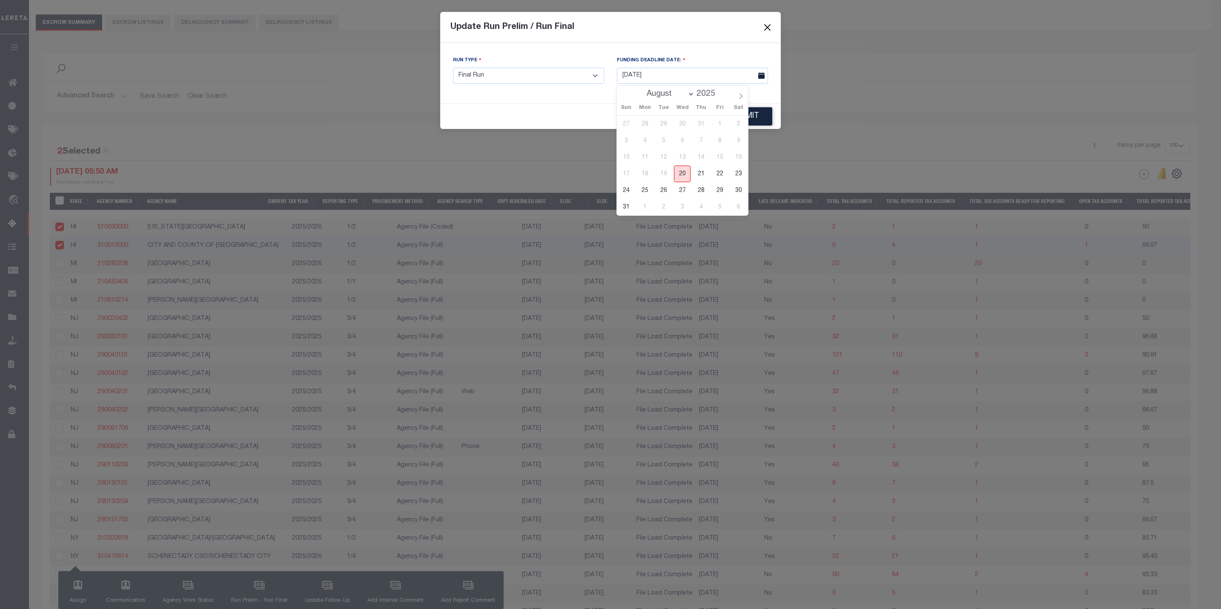
click at [687, 173] on span "20" at bounding box center [682, 174] width 17 height 17
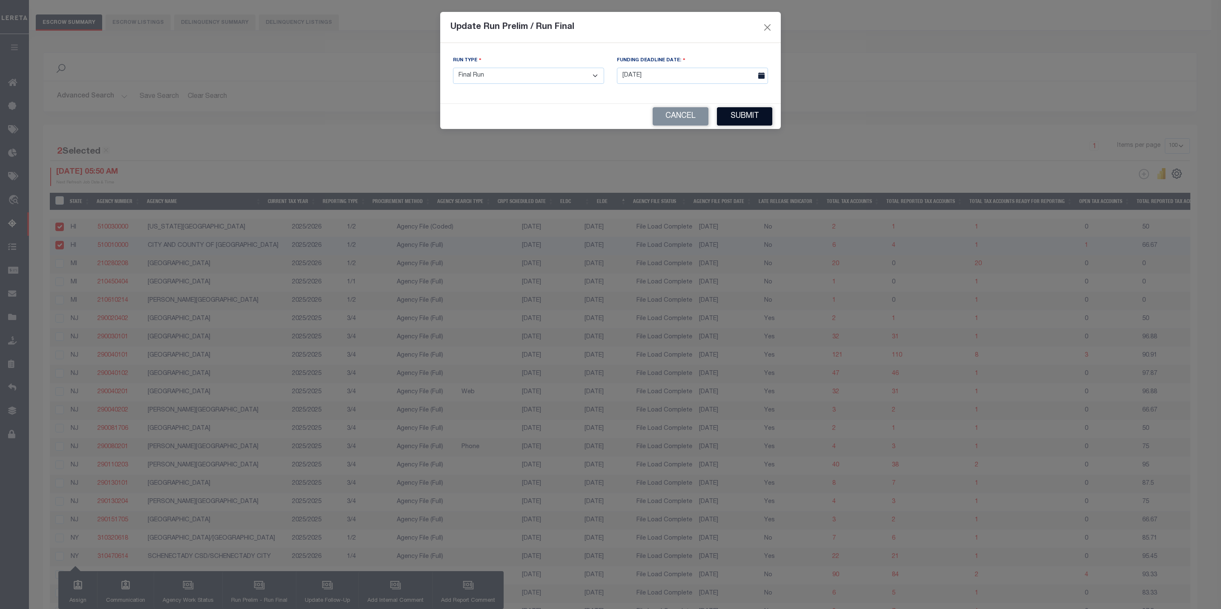
click at [730, 124] on button "Submit" at bounding box center [744, 116] width 55 height 18
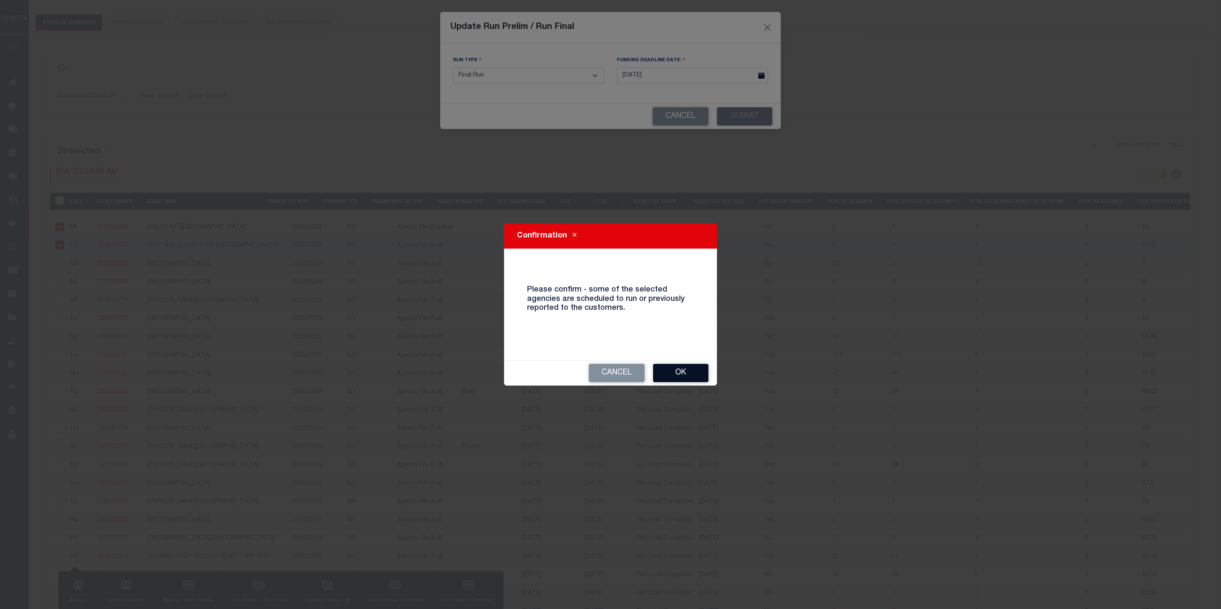
click at [678, 368] on button "Ok" at bounding box center [680, 373] width 55 height 18
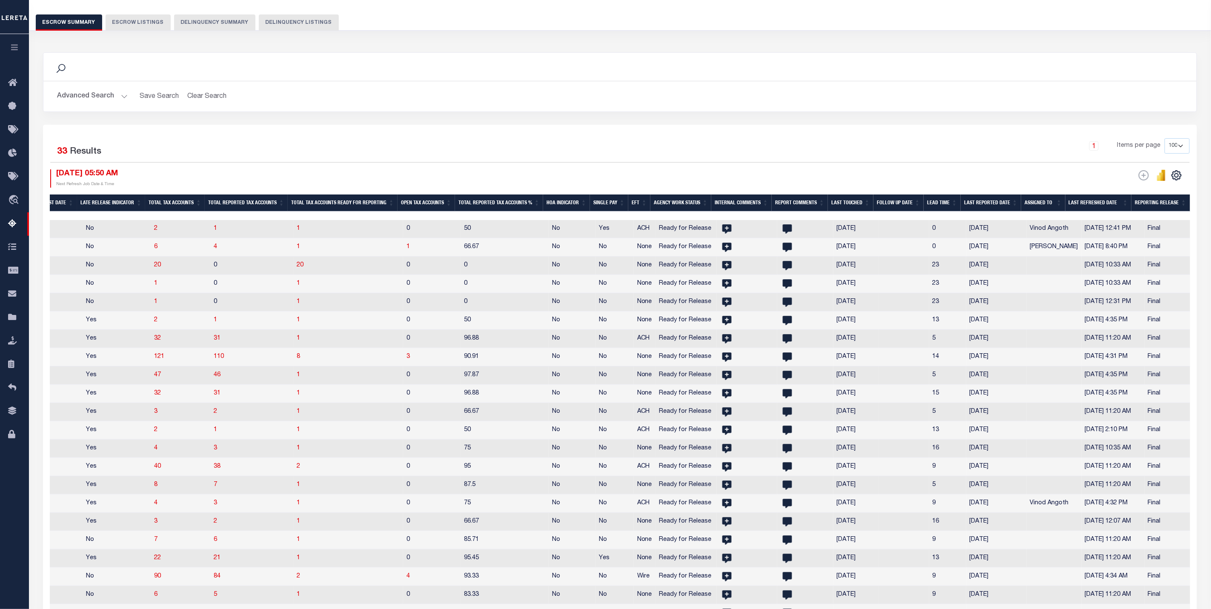
scroll to position [0, 0]
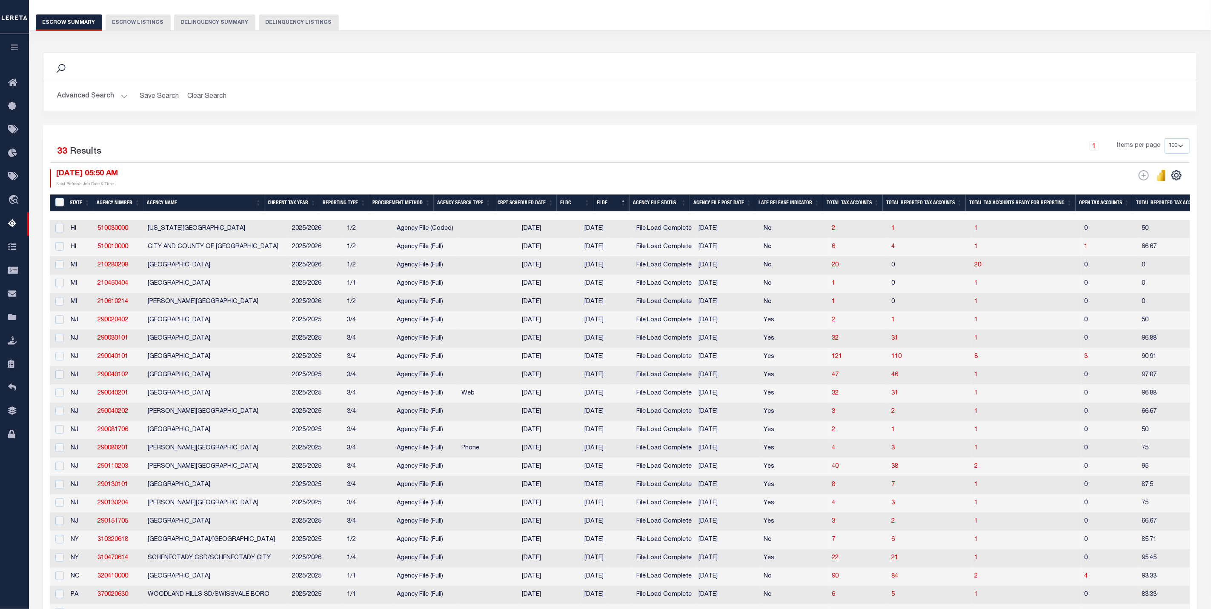
click at [109, 97] on button "Advanced Search" at bounding box center [92, 96] width 71 height 17
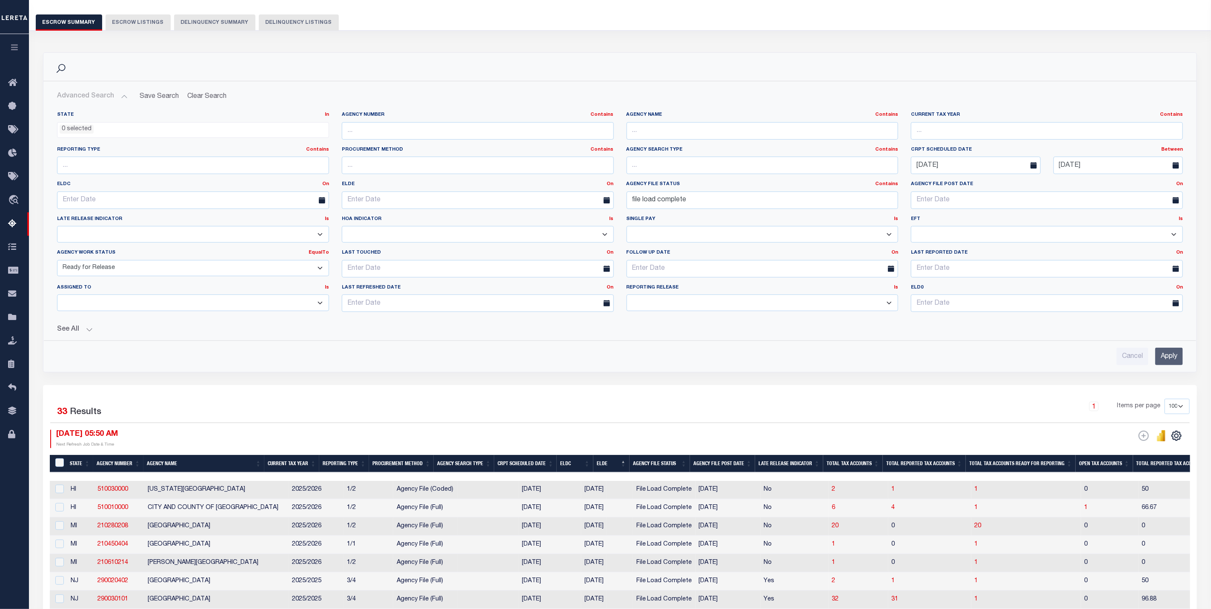
click at [69, 332] on button "See All" at bounding box center [620, 330] width 1126 height 8
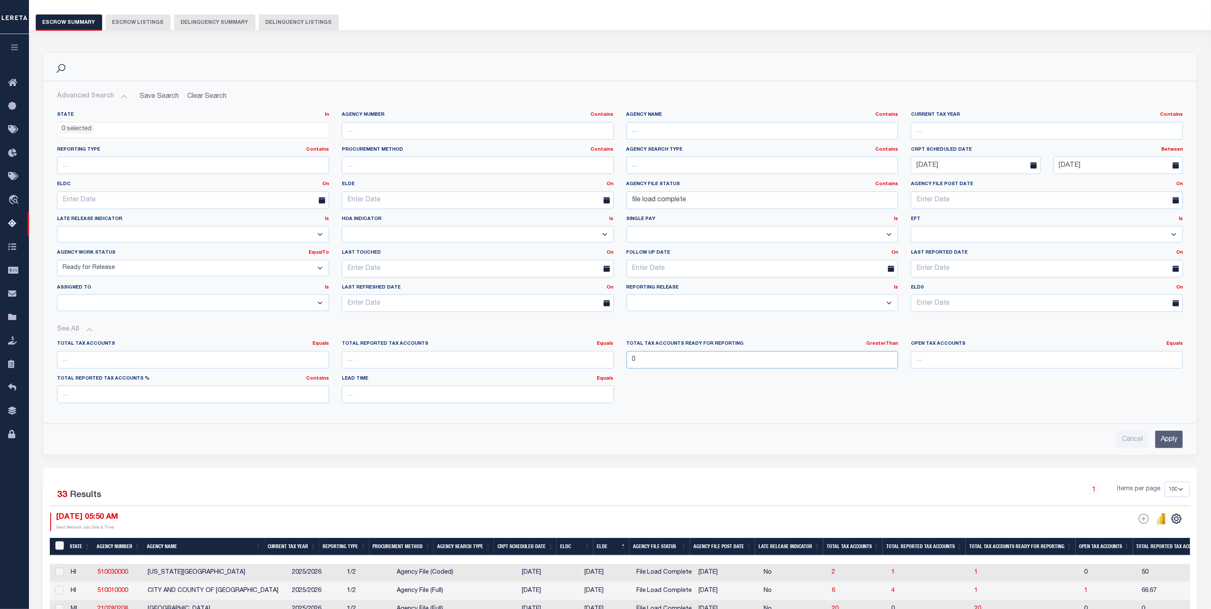
drag, startPoint x: 673, startPoint y: 363, endPoint x: 607, endPoint y: 360, distance: 66.9
click at [608, 360] on div "Total Tax Accounts Equals Equals Is Not Equal To Is Greater Than Is Less Than T…" at bounding box center [620, 375] width 1139 height 69
click at [1163, 442] on input "Apply" at bounding box center [1169, 439] width 28 height 17
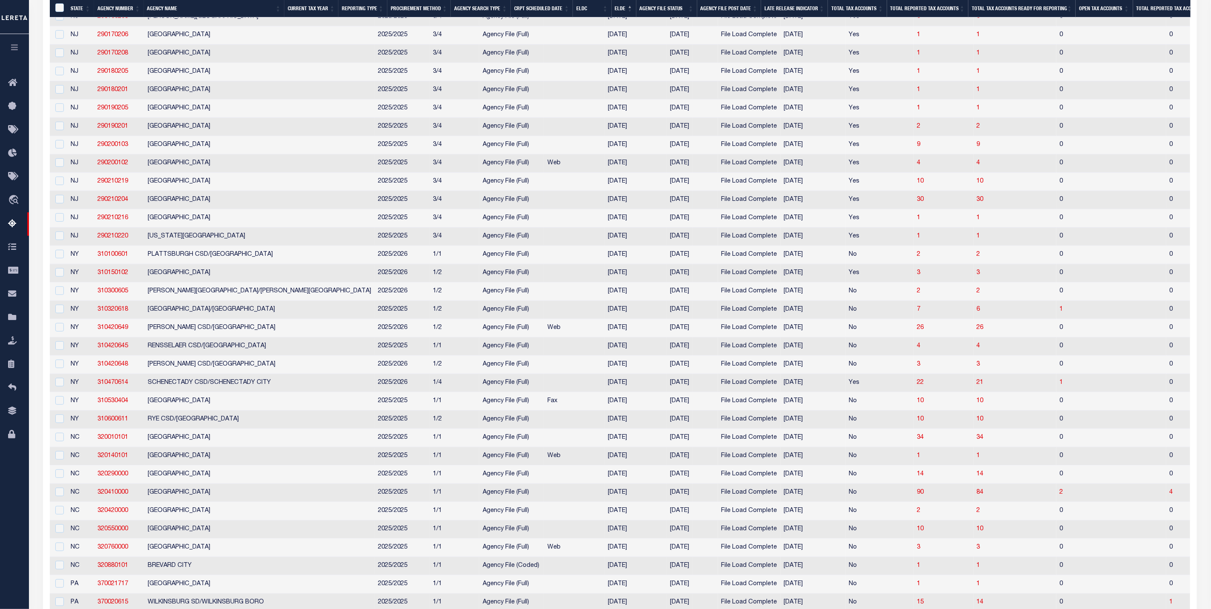
scroll to position [639, 0]
